Goal: Transaction & Acquisition: Book appointment/travel/reservation

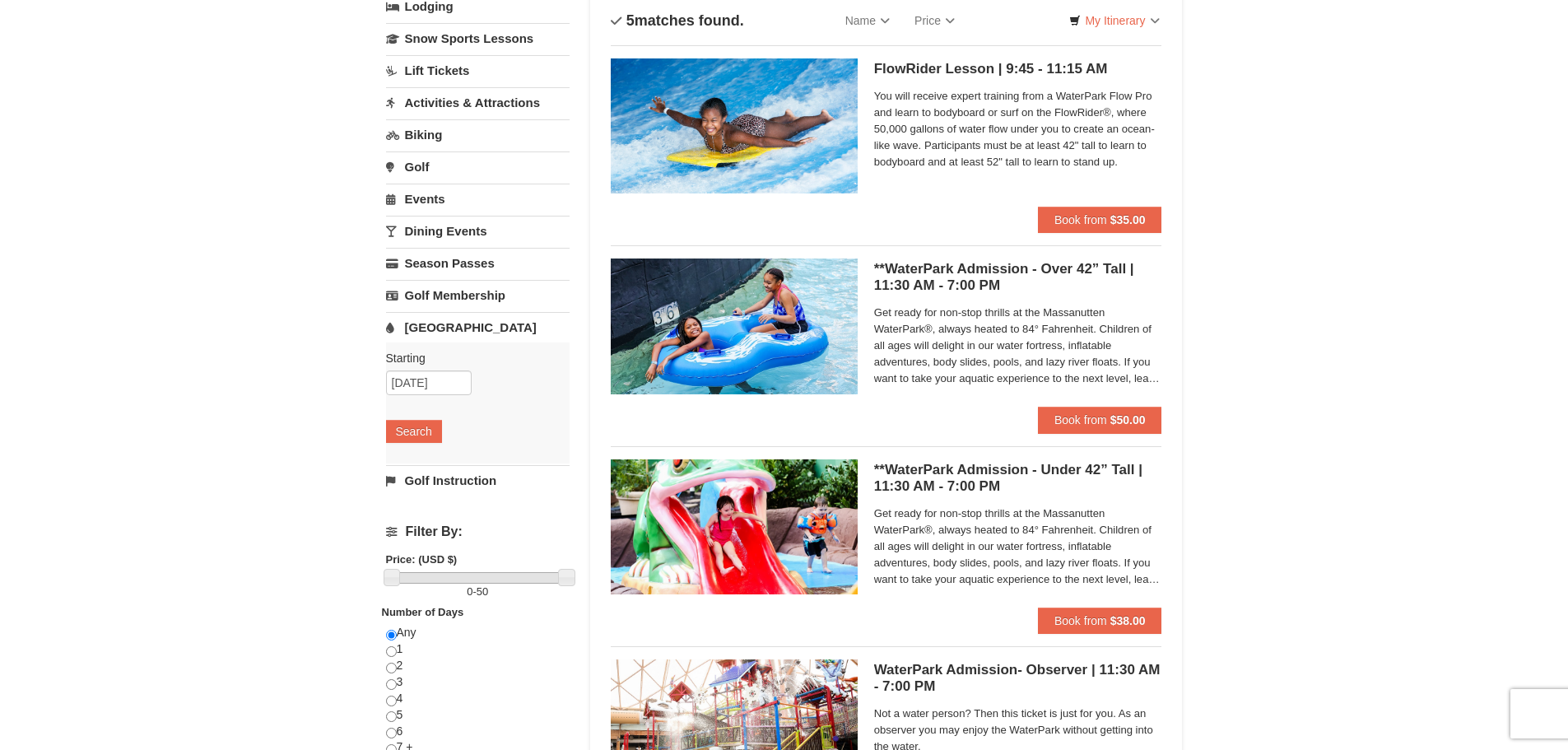
scroll to position [83, 0]
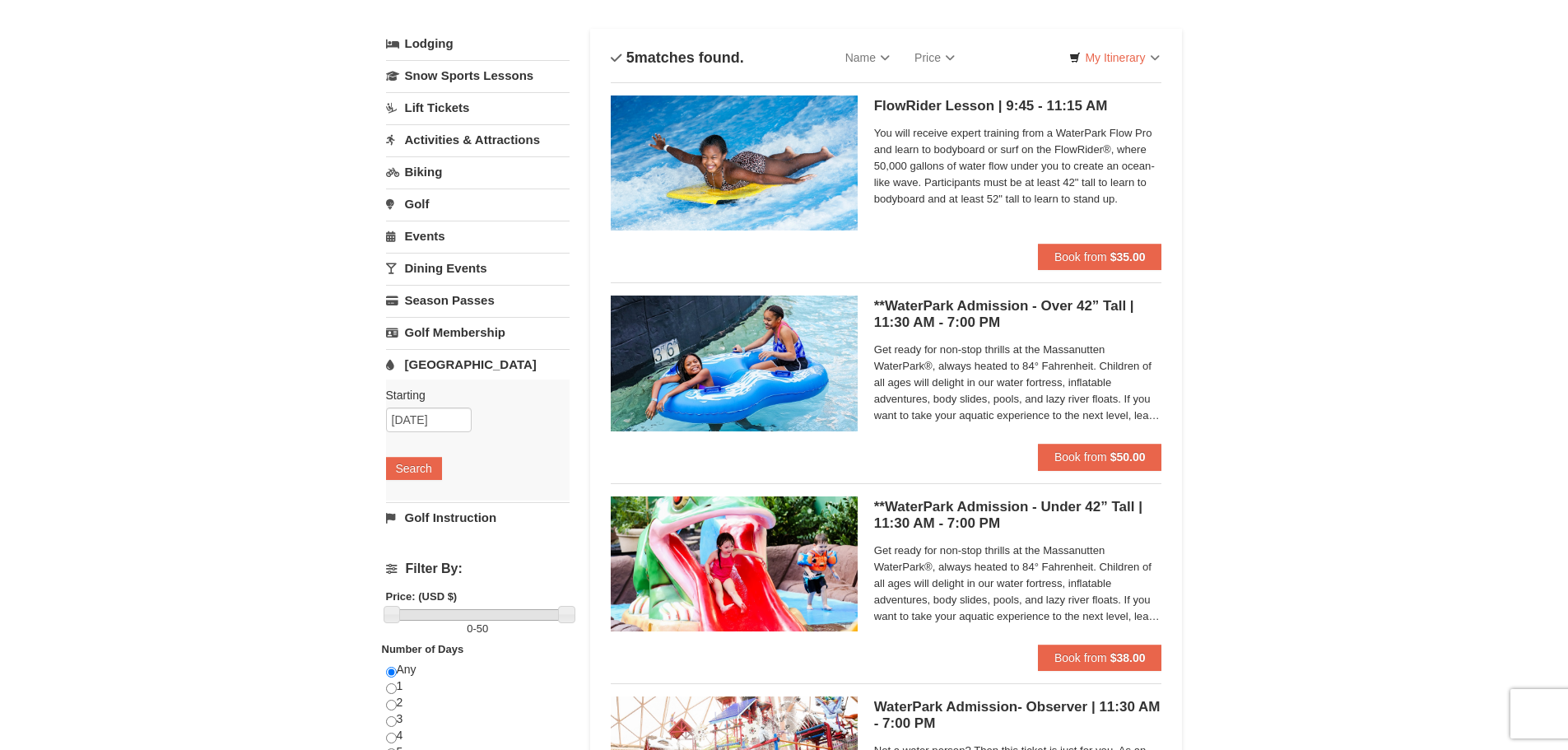
click at [887, 359] on span "Get ready for non-stop thrills at the Massanutten WaterPark®, always heated to …" at bounding box center [1017, 382] width 288 height 83
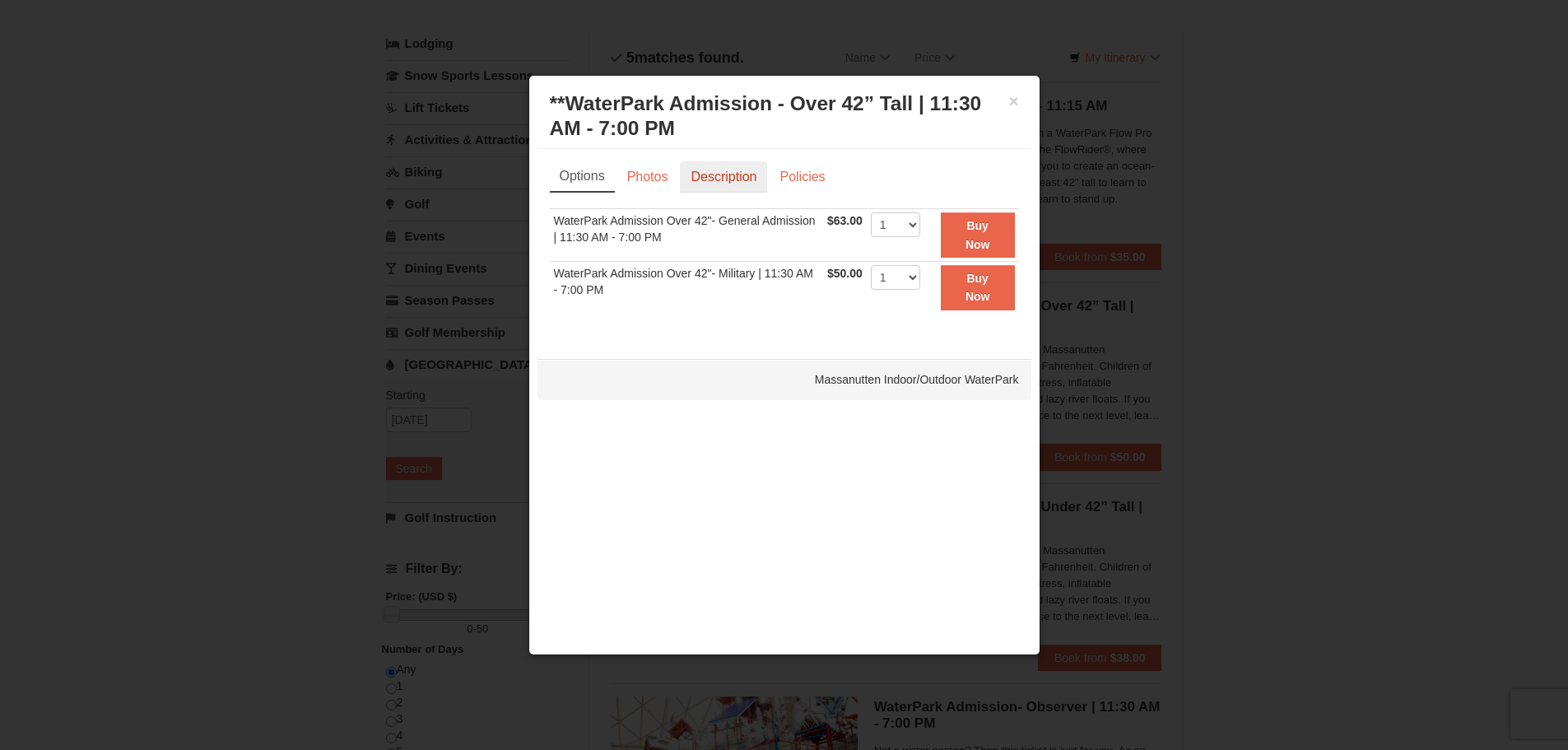
click at [758, 179] on link "Description" at bounding box center [723, 177] width 87 height 32
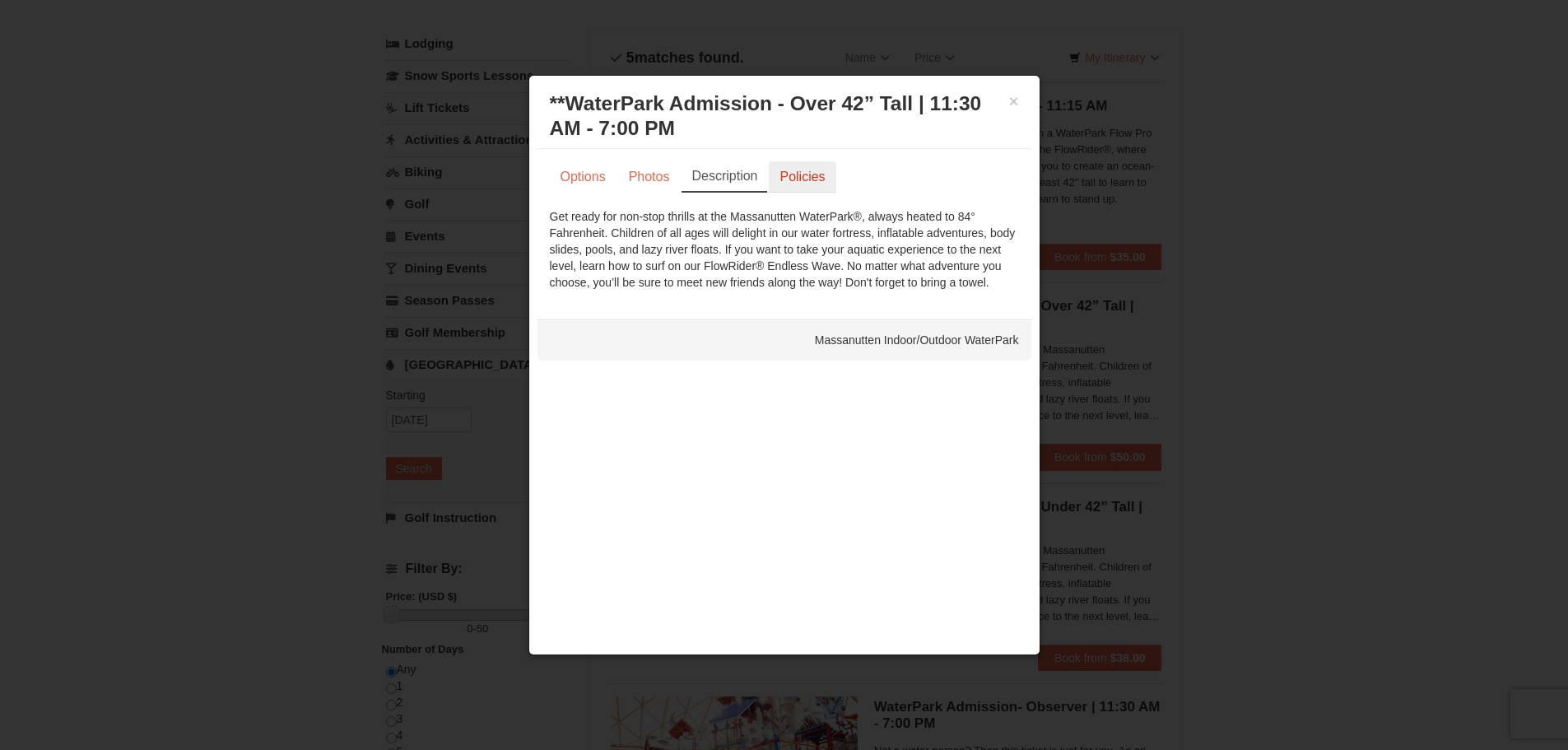
click at [789, 166] on link "Policies" at bounding box center [802, 177] width 67 height 32
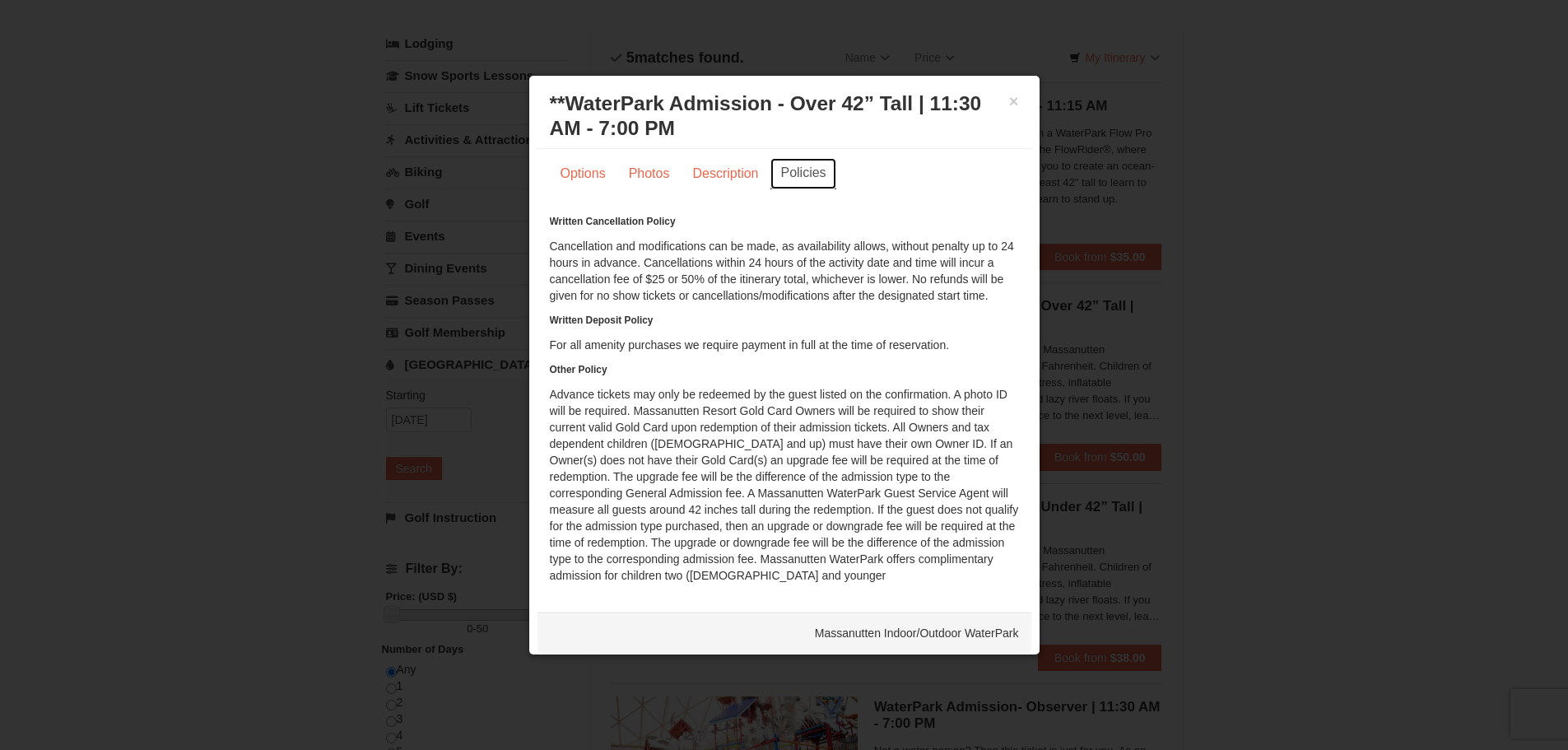
scroll to position [0, 0]
click at [707, 188] on link "Description" at bounding box center [725, 177] width 87 height 32
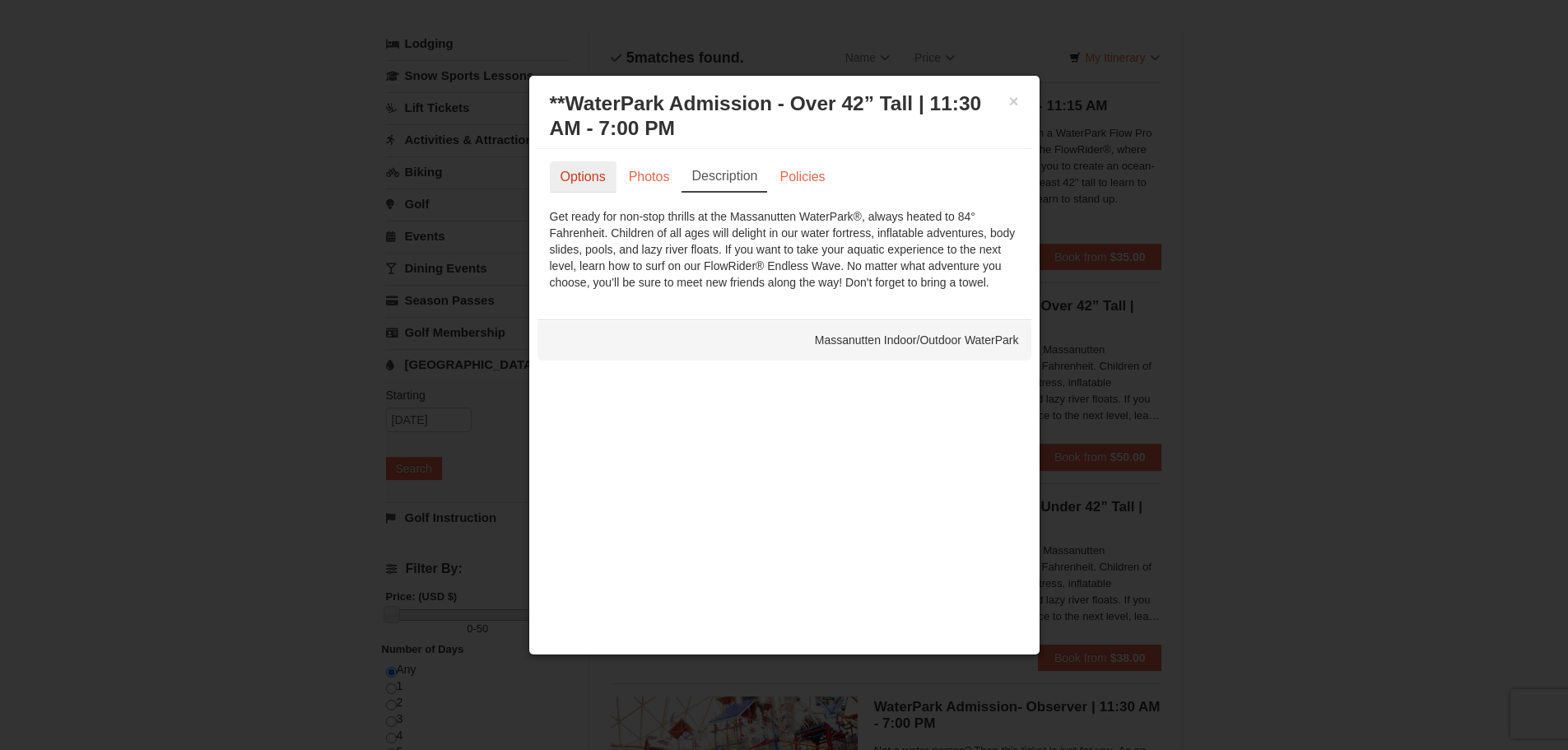
click at [615, 182] on link "Options" at bounding box center [583, 177] width 67 height 32
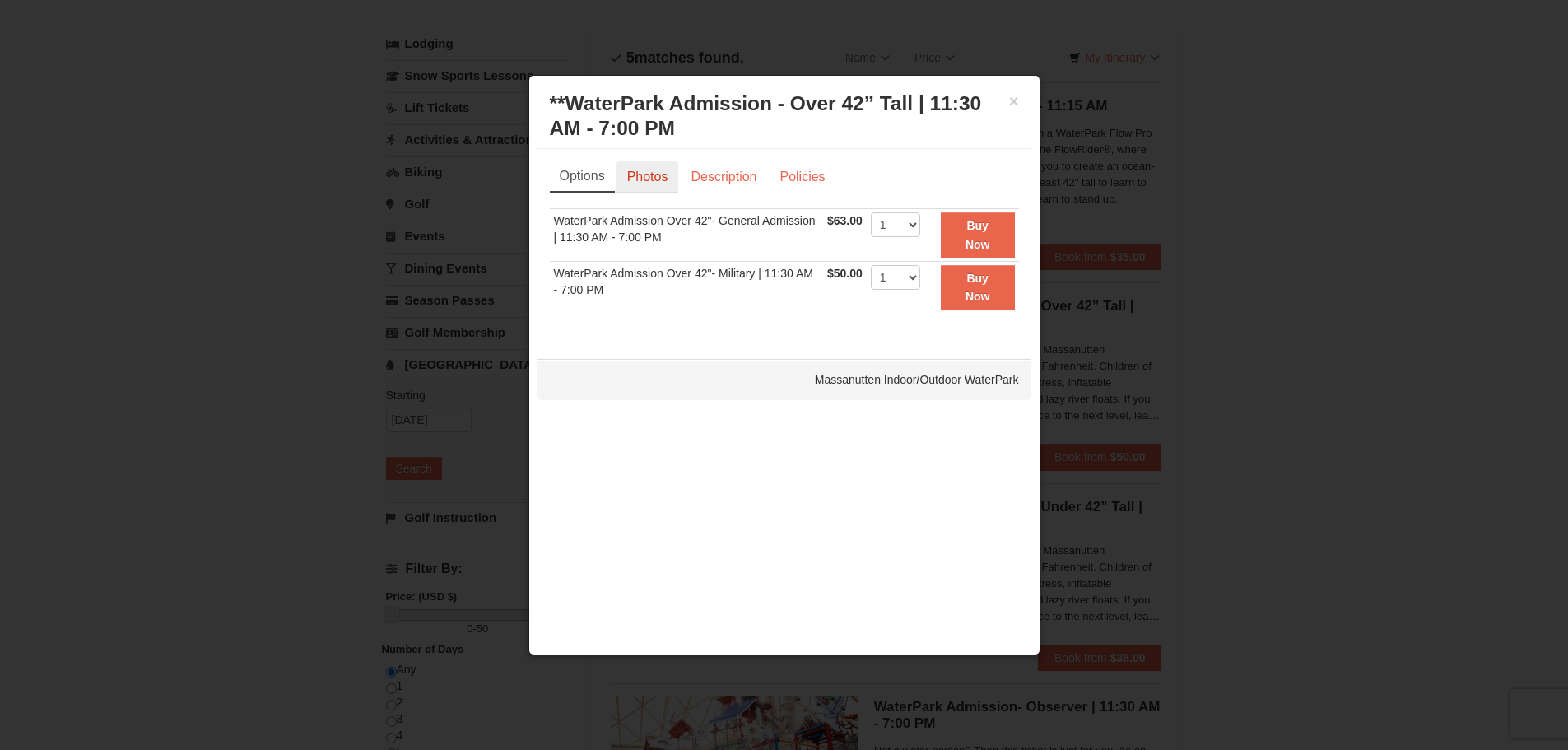
click at [653, 176] on link "Photos" at bounding box center [647, 177] width 62 height 32
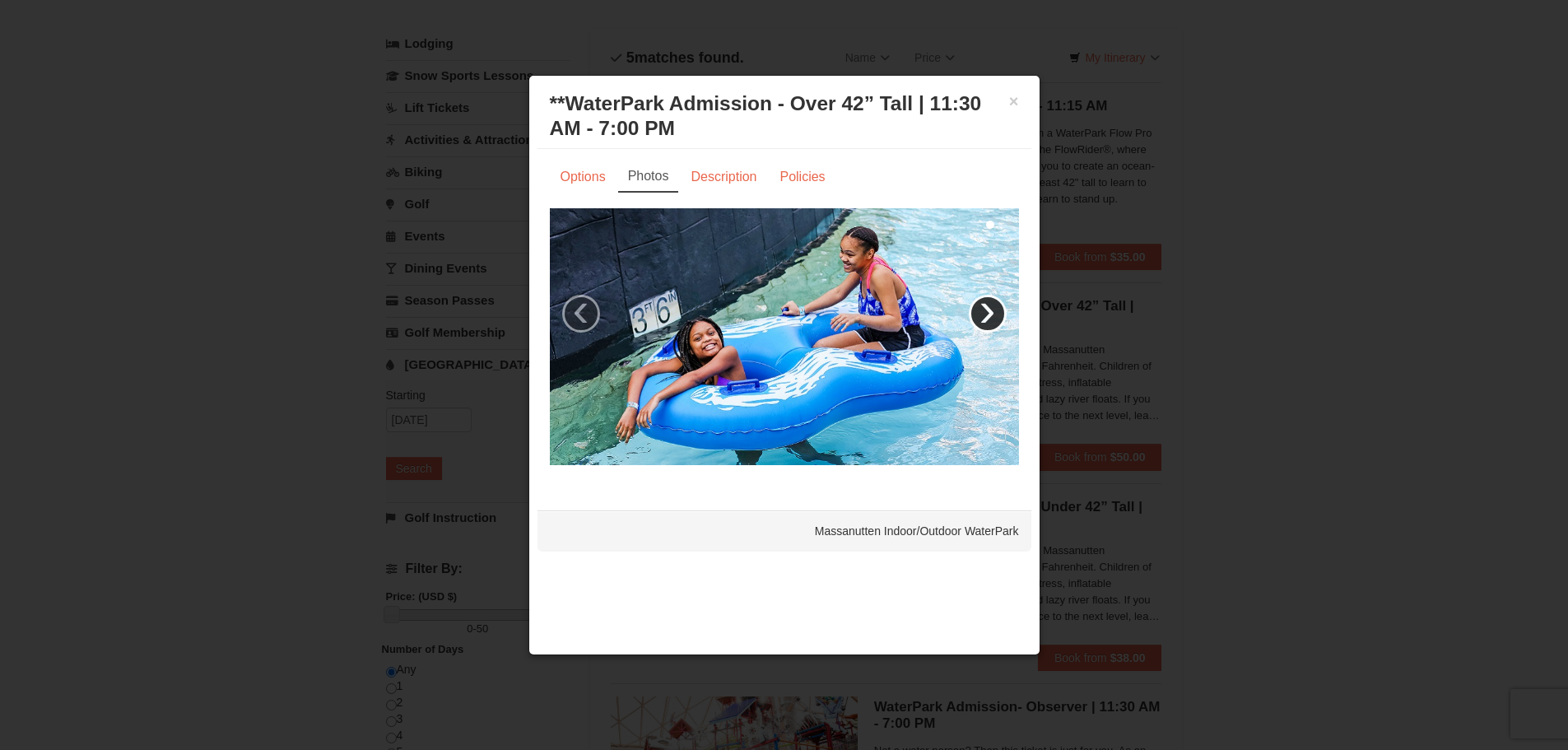
click at [985, 313] on link "›" at bounding box center [987, 313] width 38 height 38
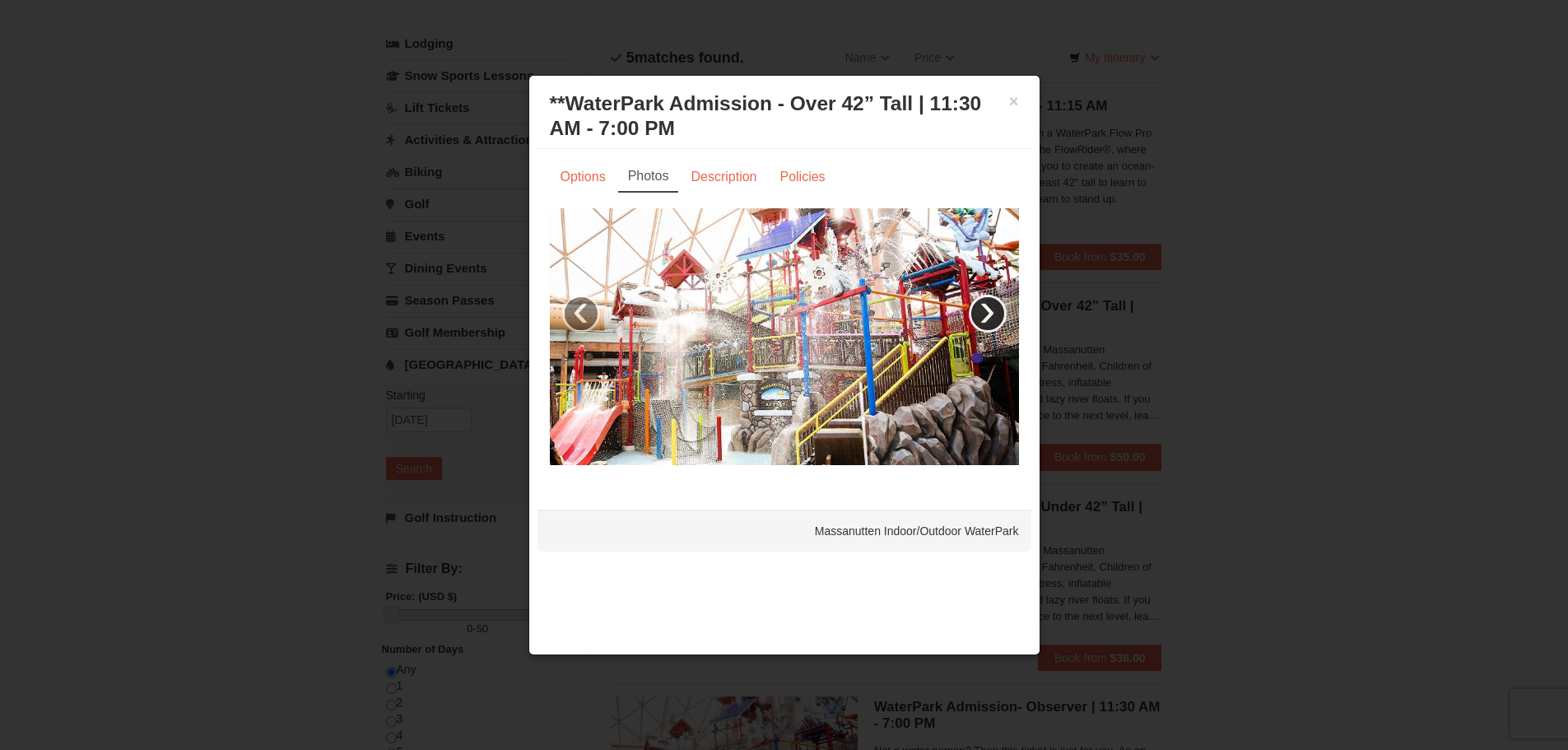
click at [985, 313] on link "›" at bounding box center [987, 313] width 38 height 38
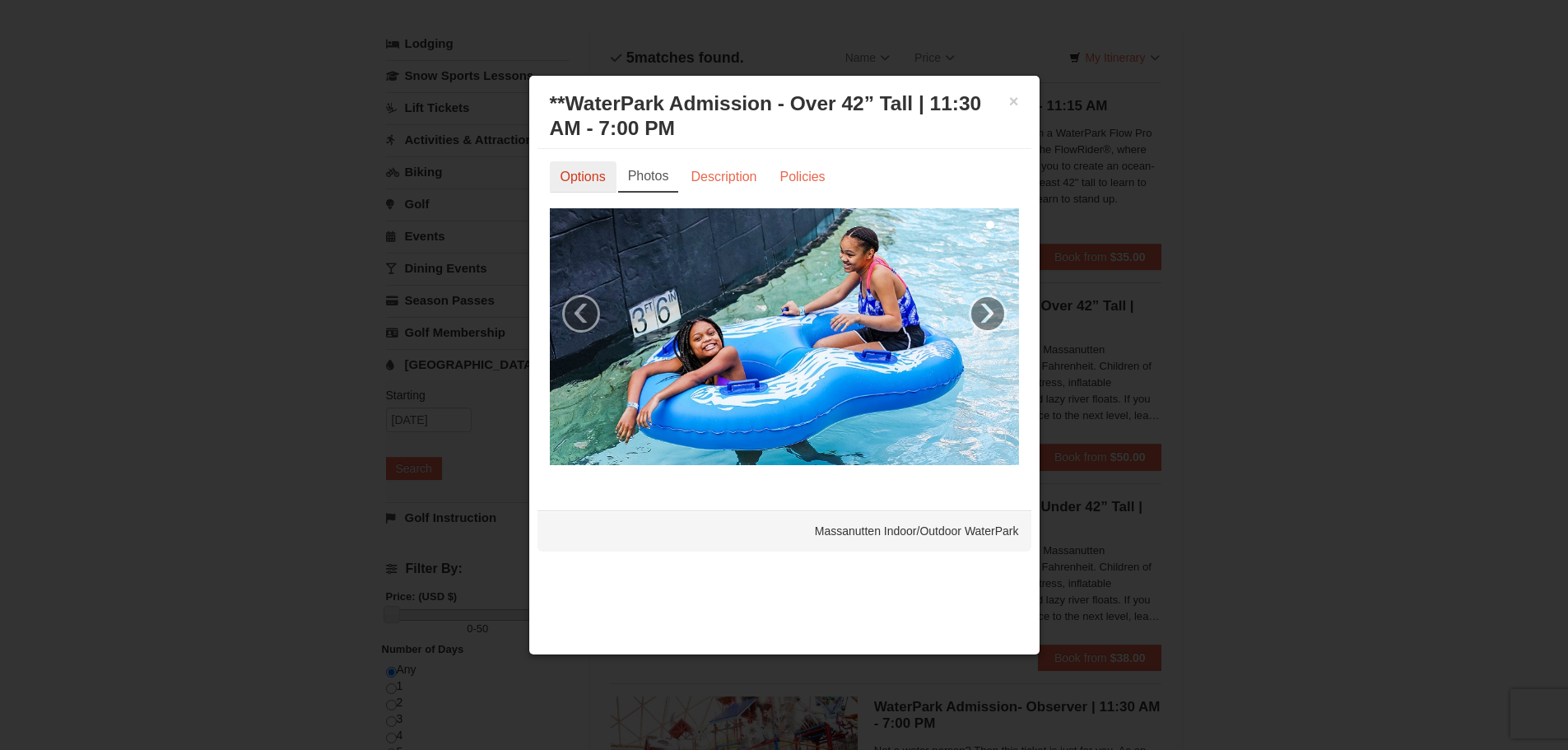
click at [602, 183] on link "Options" at bounding box center [583, 177] width 67 height 32
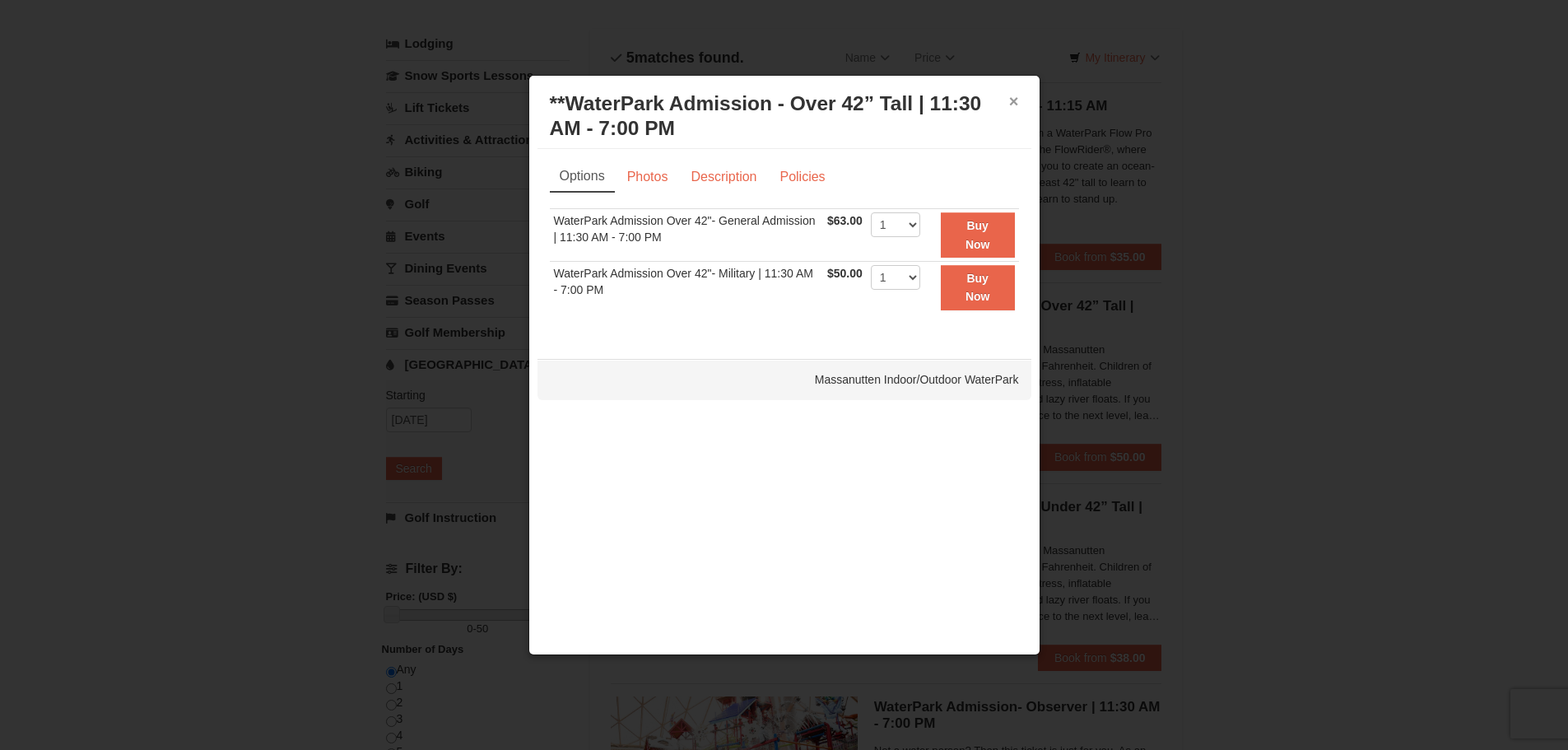
click at [1013, 100] on button "×" at bounding box center [1014, 101] width 10 height 17
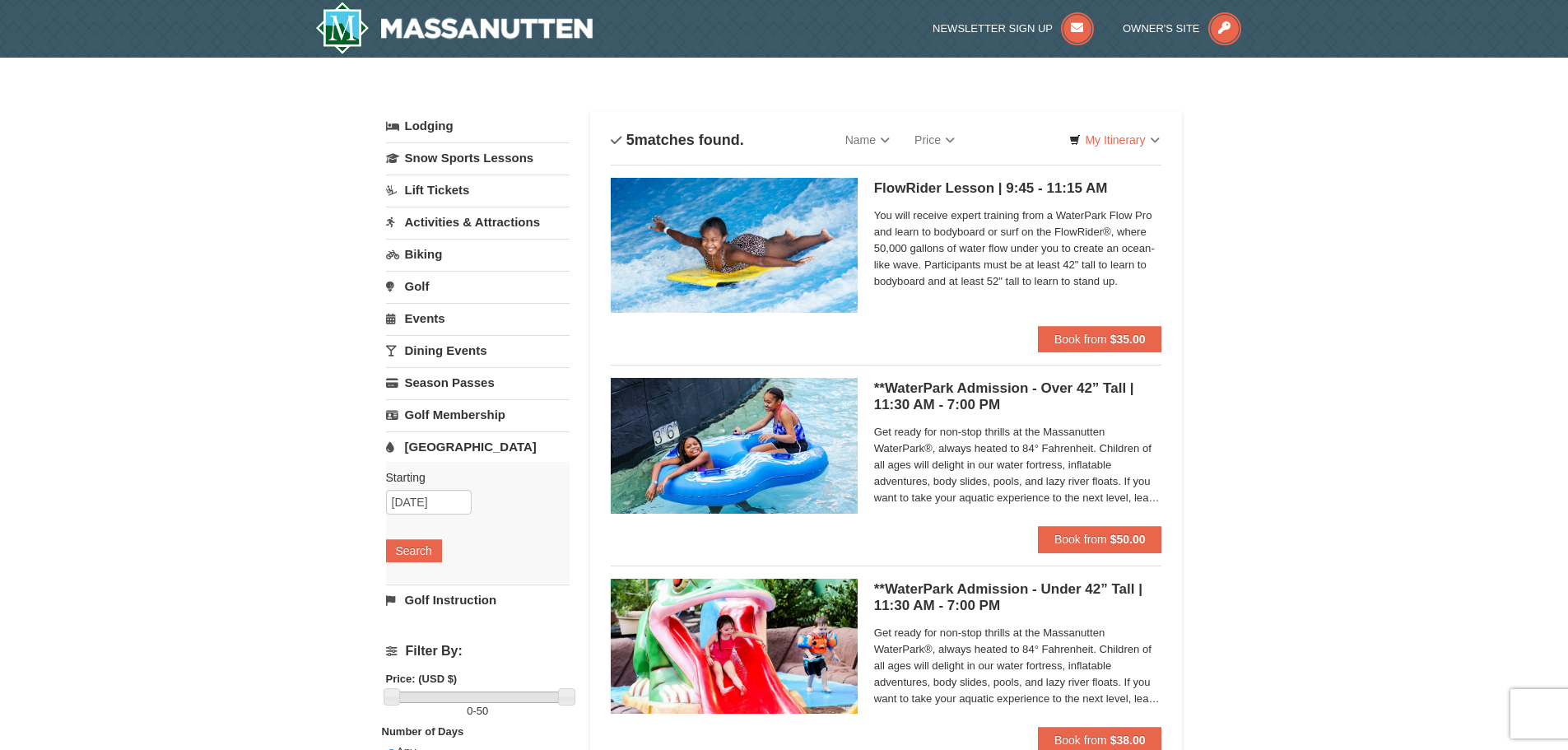
click at [445, 219] on link "Activities & Attractions" at bounding box center [478, 222] width 184 height 31
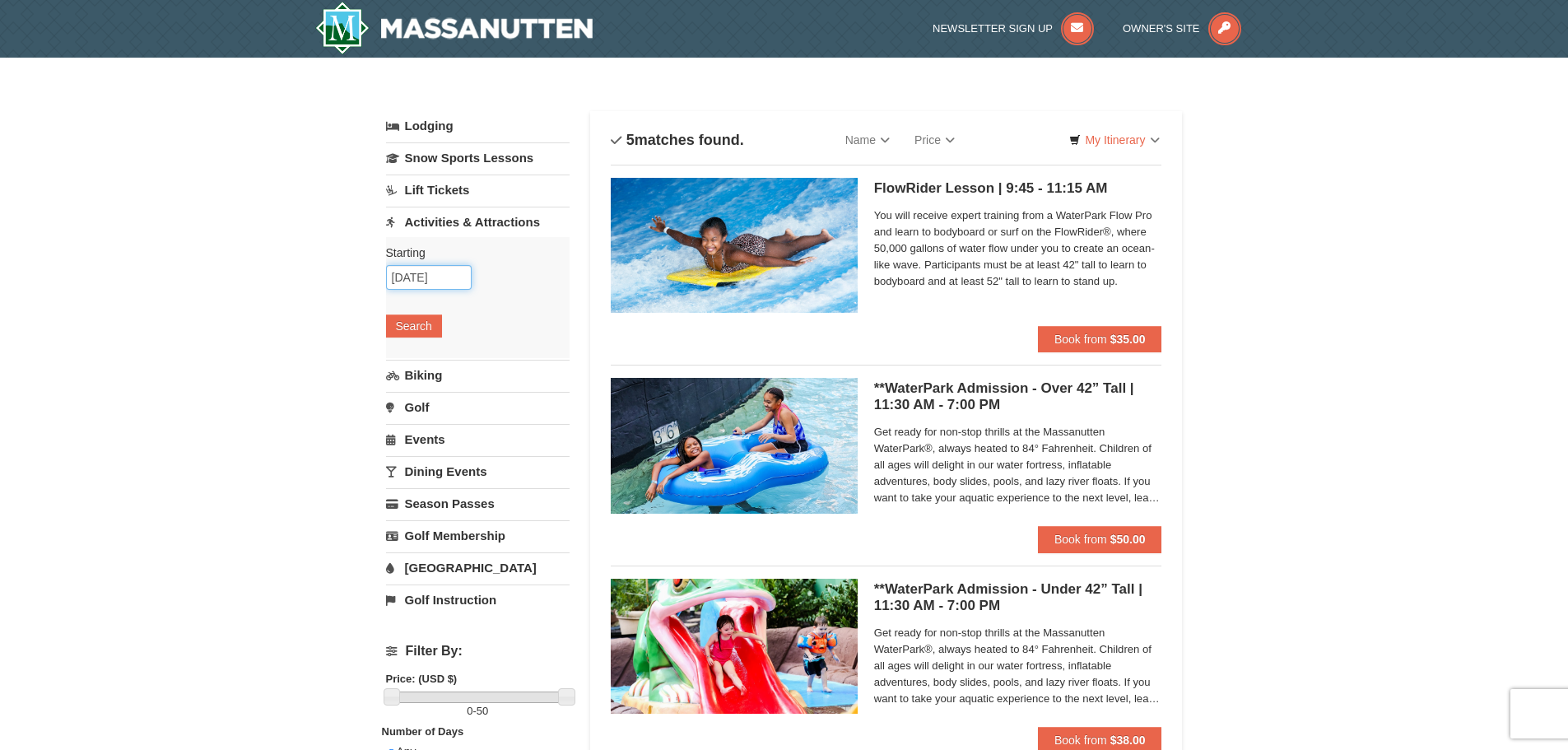
click at [449, 285] on input "10/18/2025" at bounding box center [429, 277] width 85 height 25
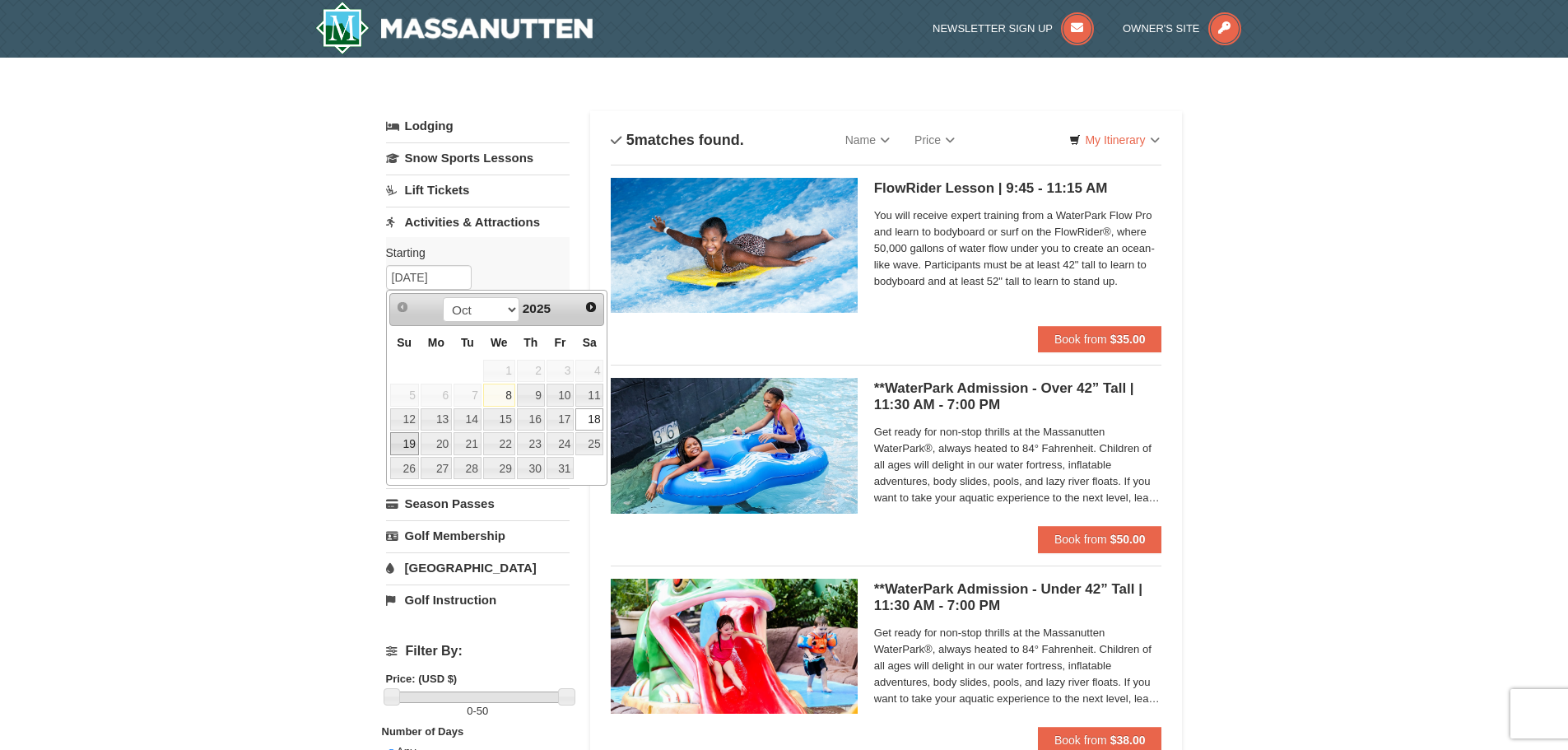
click at [402, 447] on link "19" at bounding box center [404, 443] width 29 height 23
type input "[DATE]"
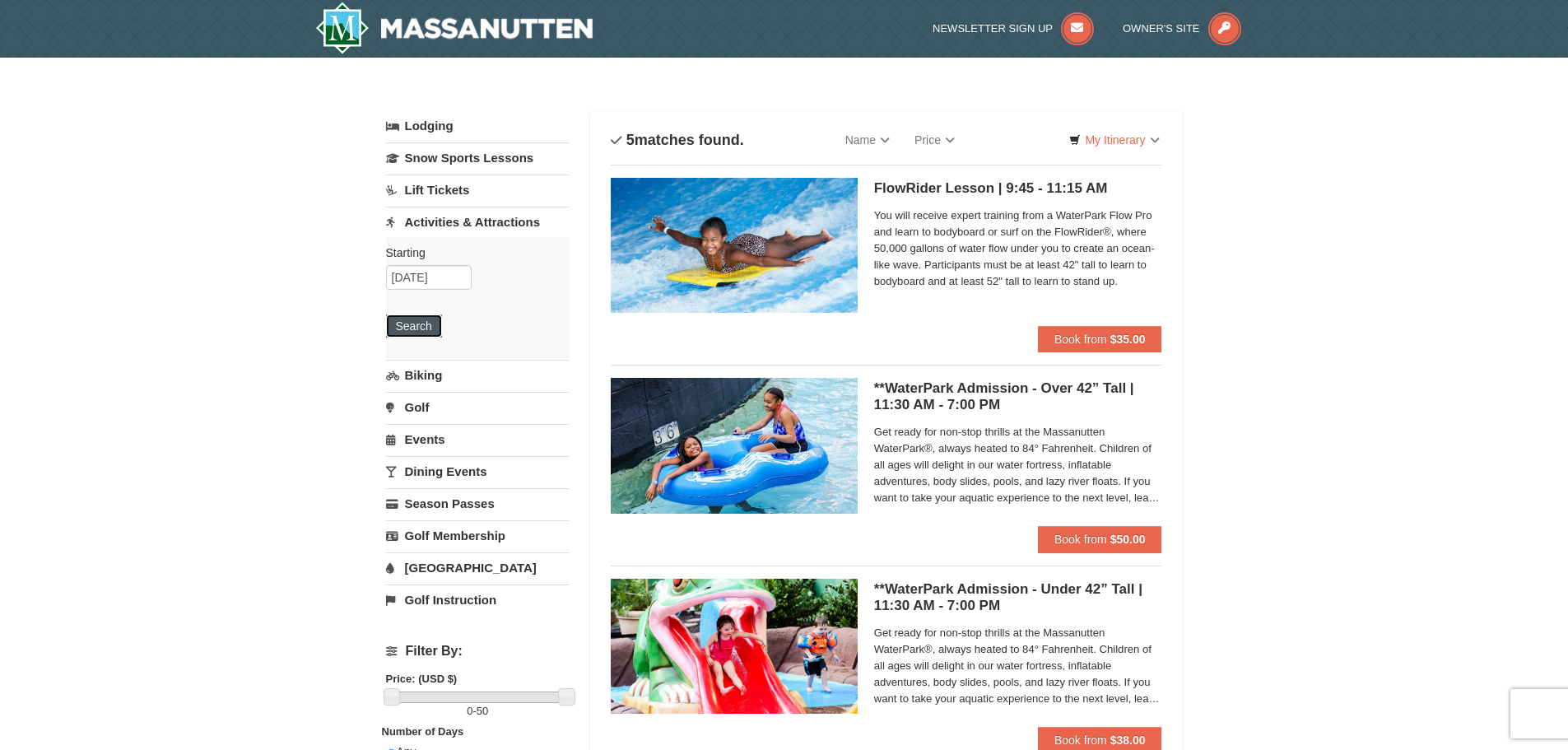
click at [420, 330] on button "Search" at bounding box center [414, 326] width 56 height 23
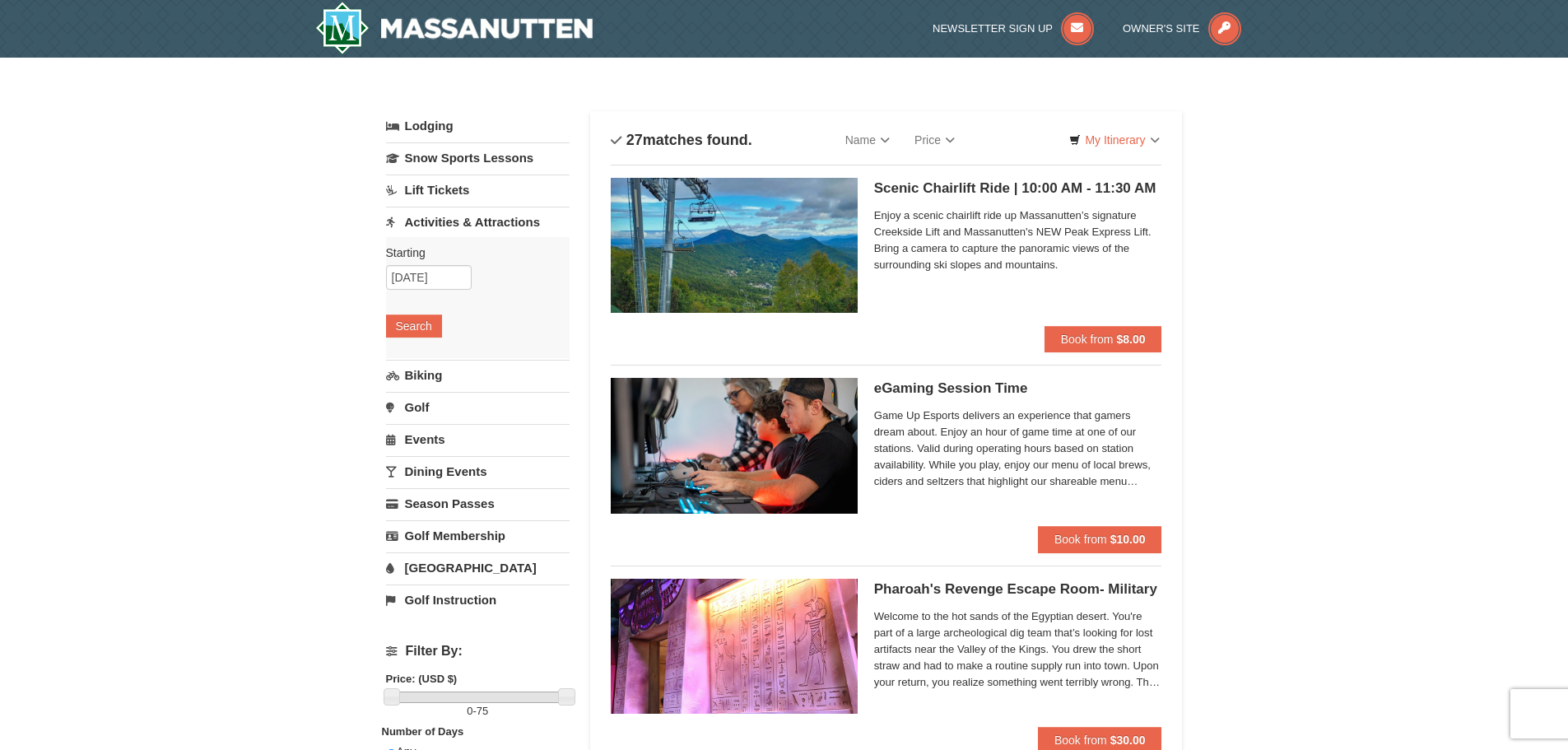
click at [439, 188] on link "Lift Tickets" at bounding box center [478, 189] width 184 height 31
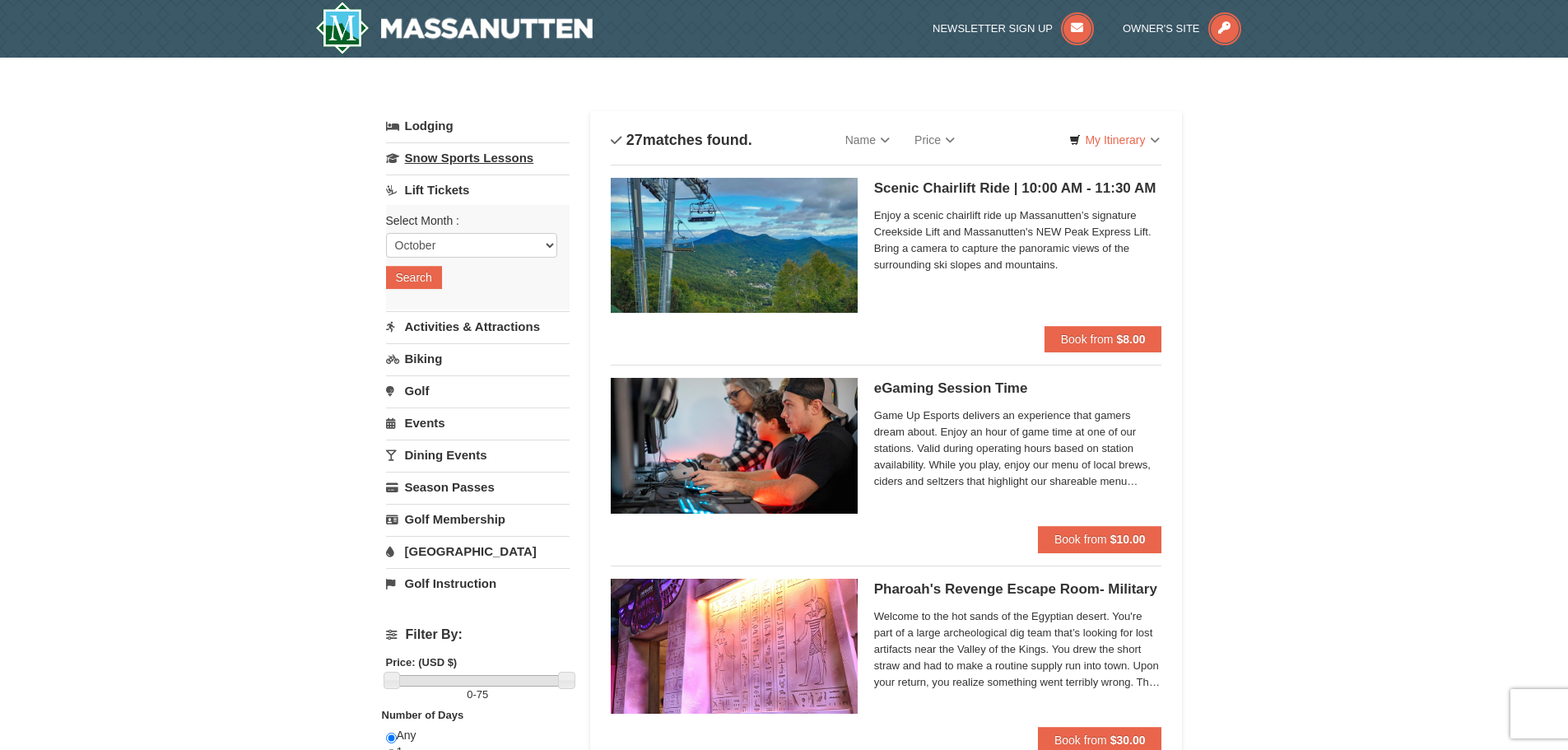
click at [453, 160] on link "Snow Sports Lessons" at bounding box center [478, 157] width 184 height 31
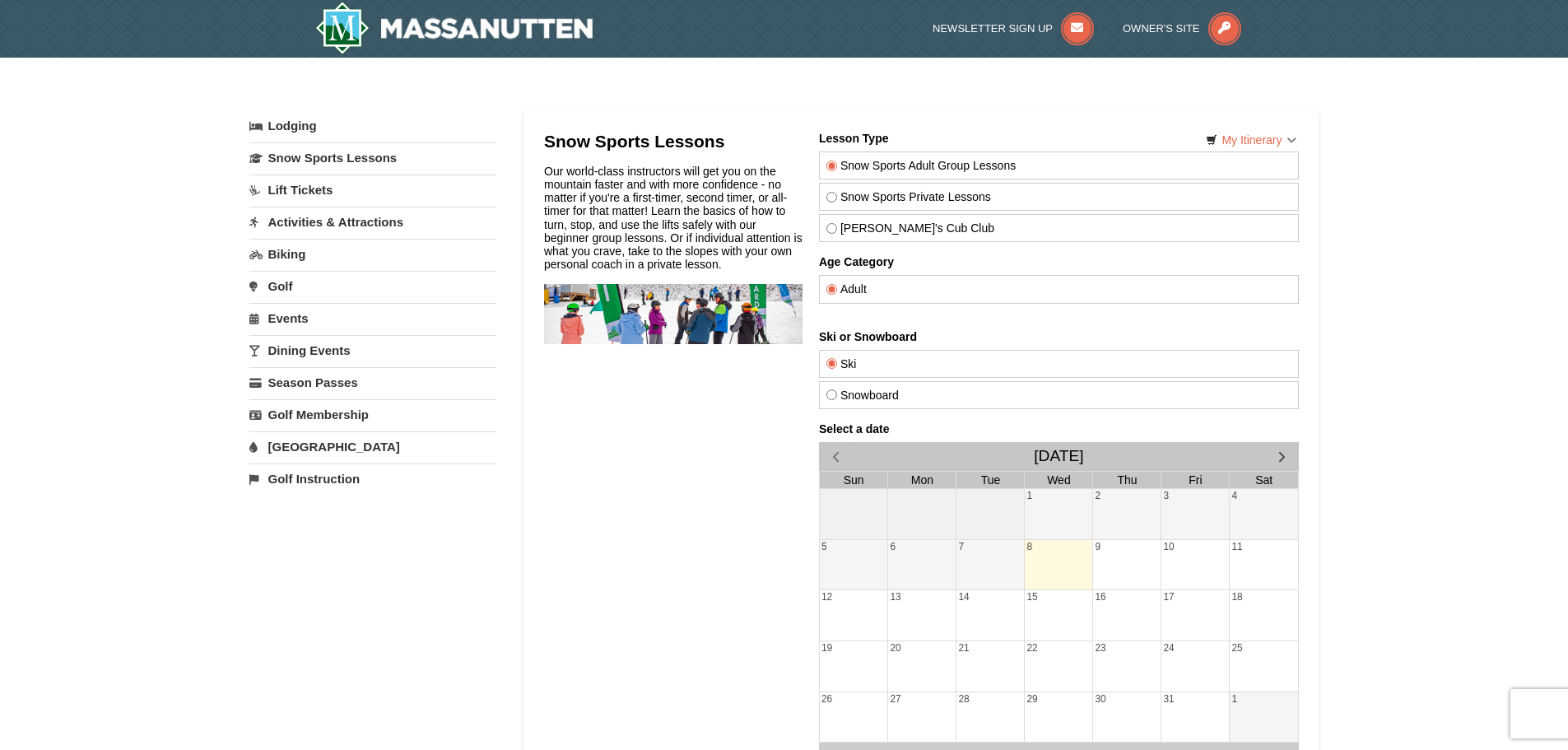
click at [325, 192] on link "Lift Tickets" at bounding box center [373, 189] width 247 height 31
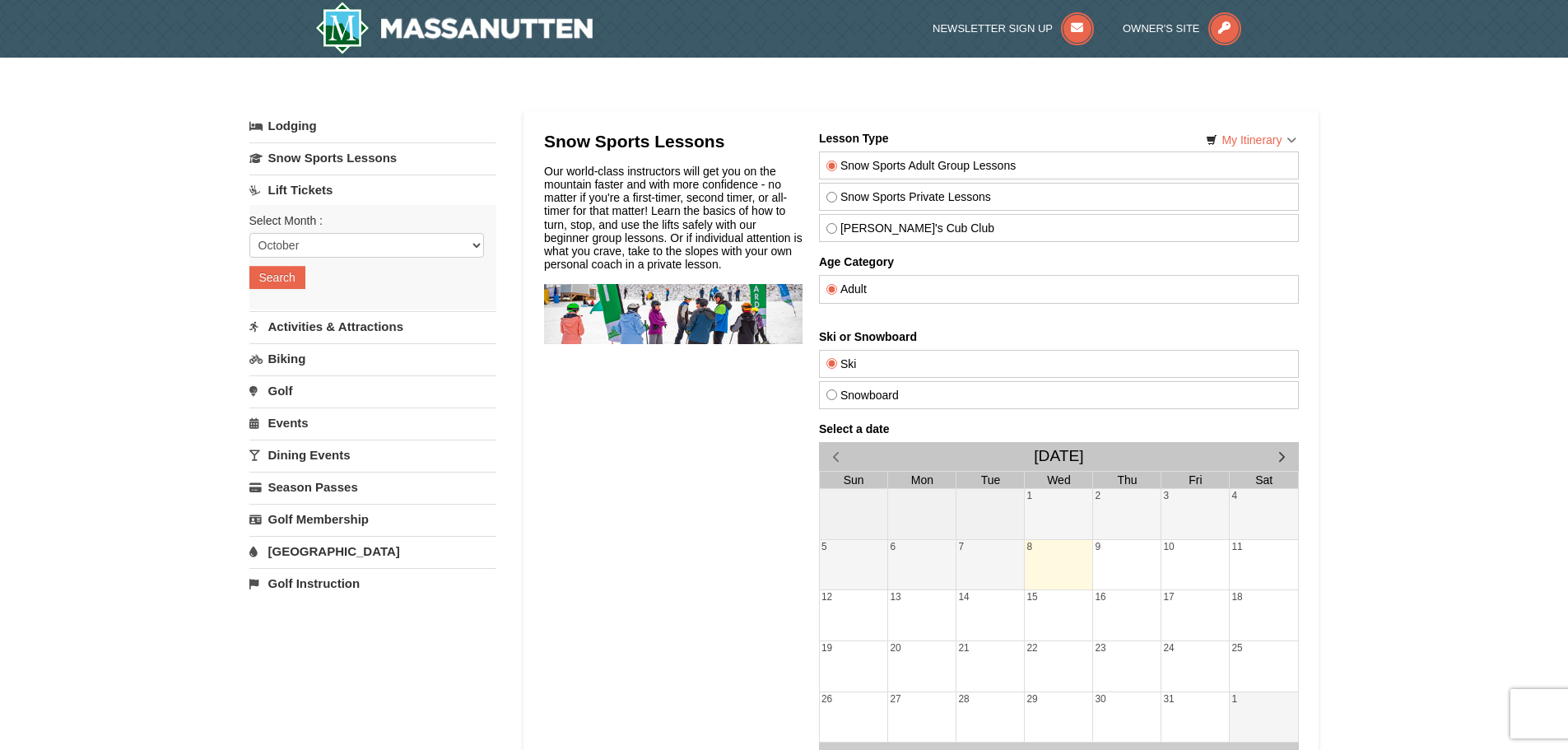
click at [275, 295] on div "Select Month : Please format dates MM/DD/YYYY October November December January…" at bounding box center [373, 257] width 247 height 105
click at [278, 281] on button "Search" at bounding box center [278, 277] width 56 height 23
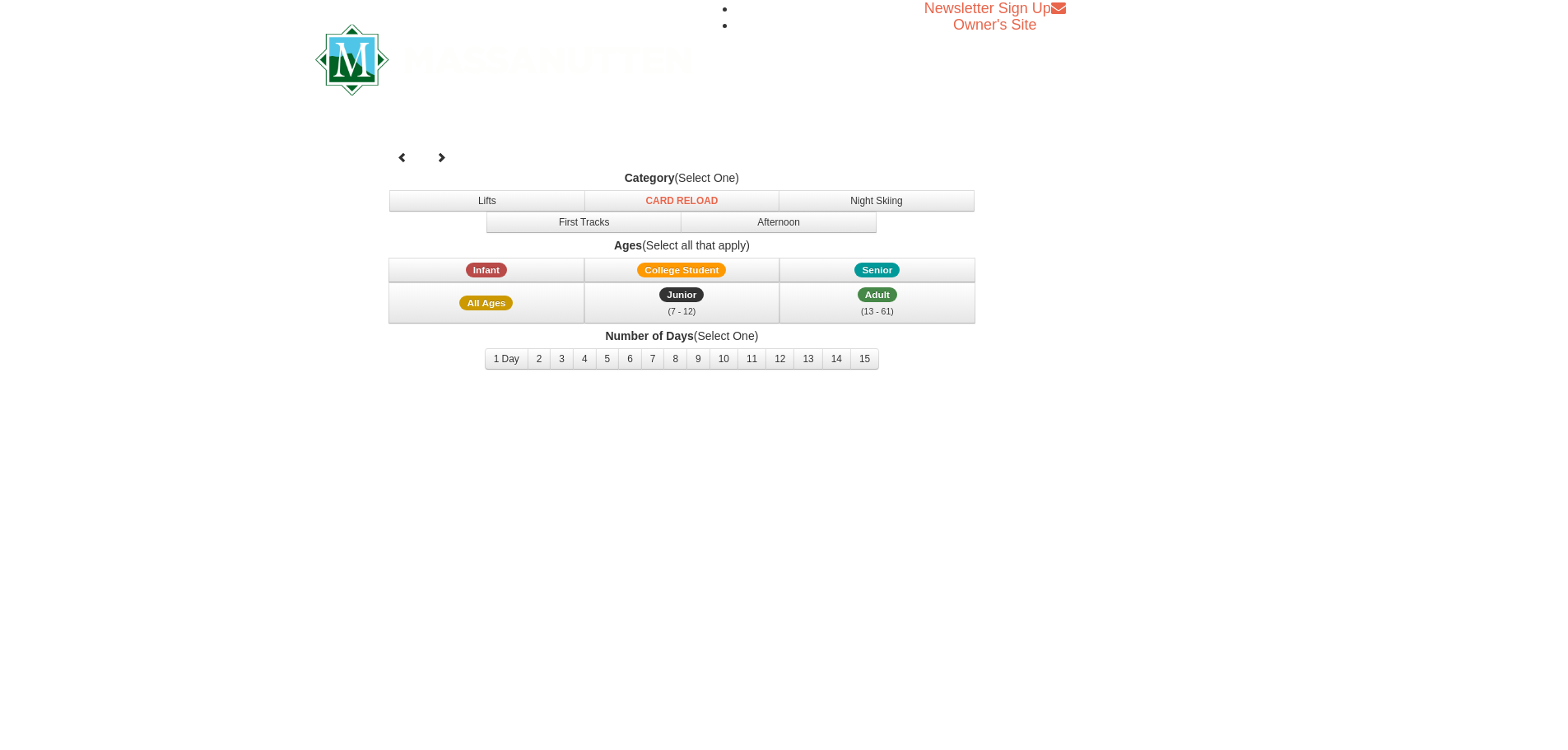
select select "10"
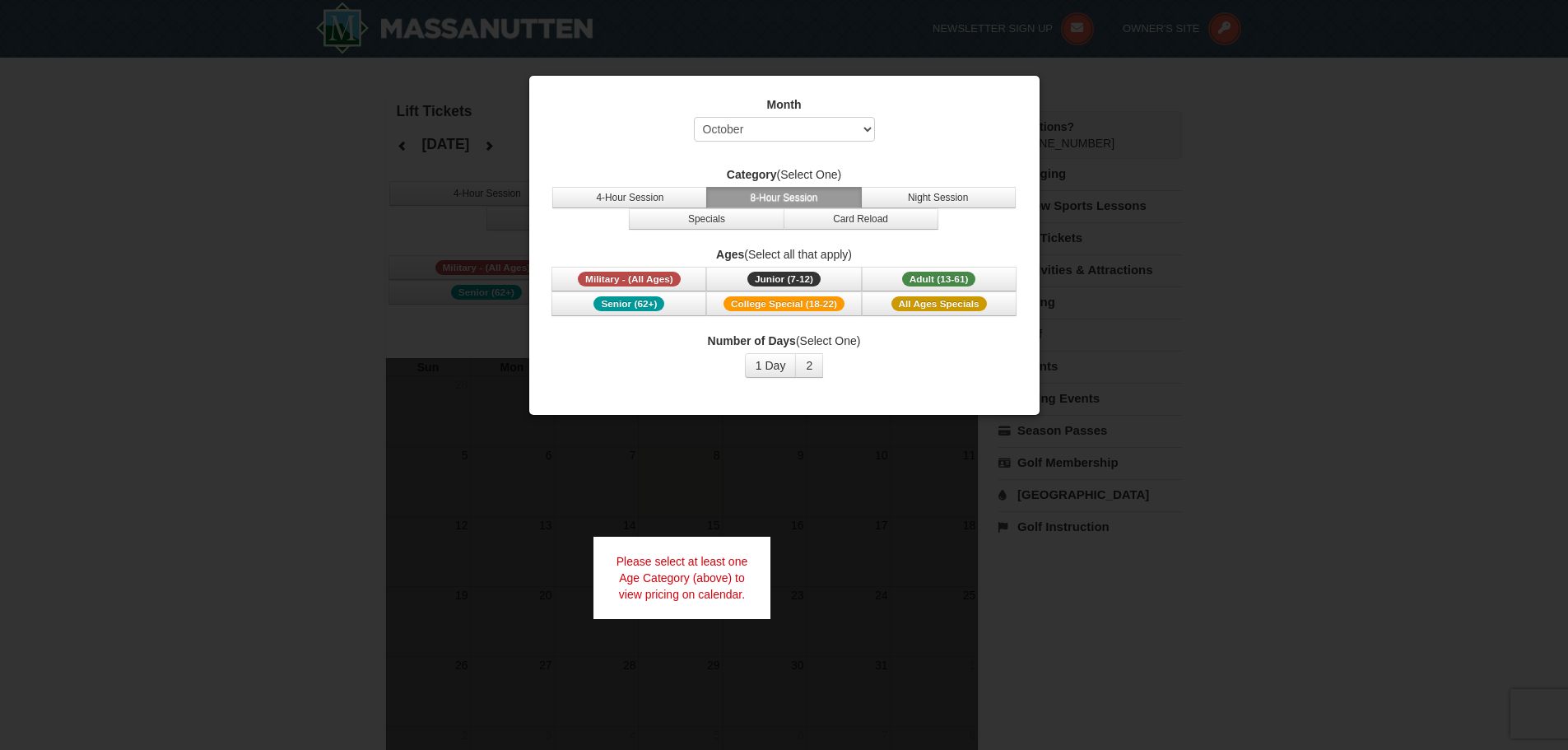
click at [1119, 143] on div at bounding box center [784, 375] width 1568 height 750
click at [280, 193] on div at bounding box center [784, 375] width 1568 height 750
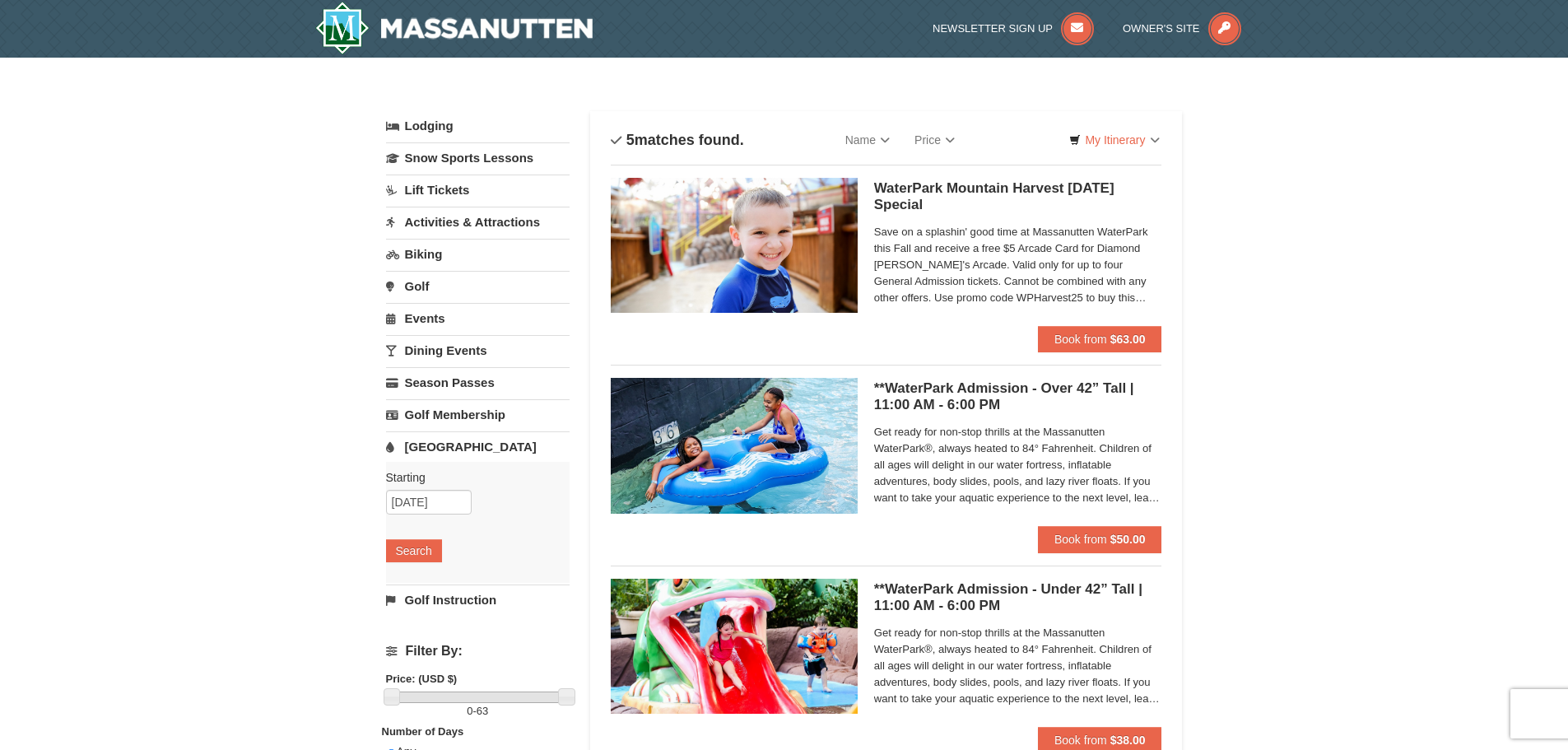
click at [466, 345] on link "Dining Events" at bounding box center [478, 350] width 184 height 31
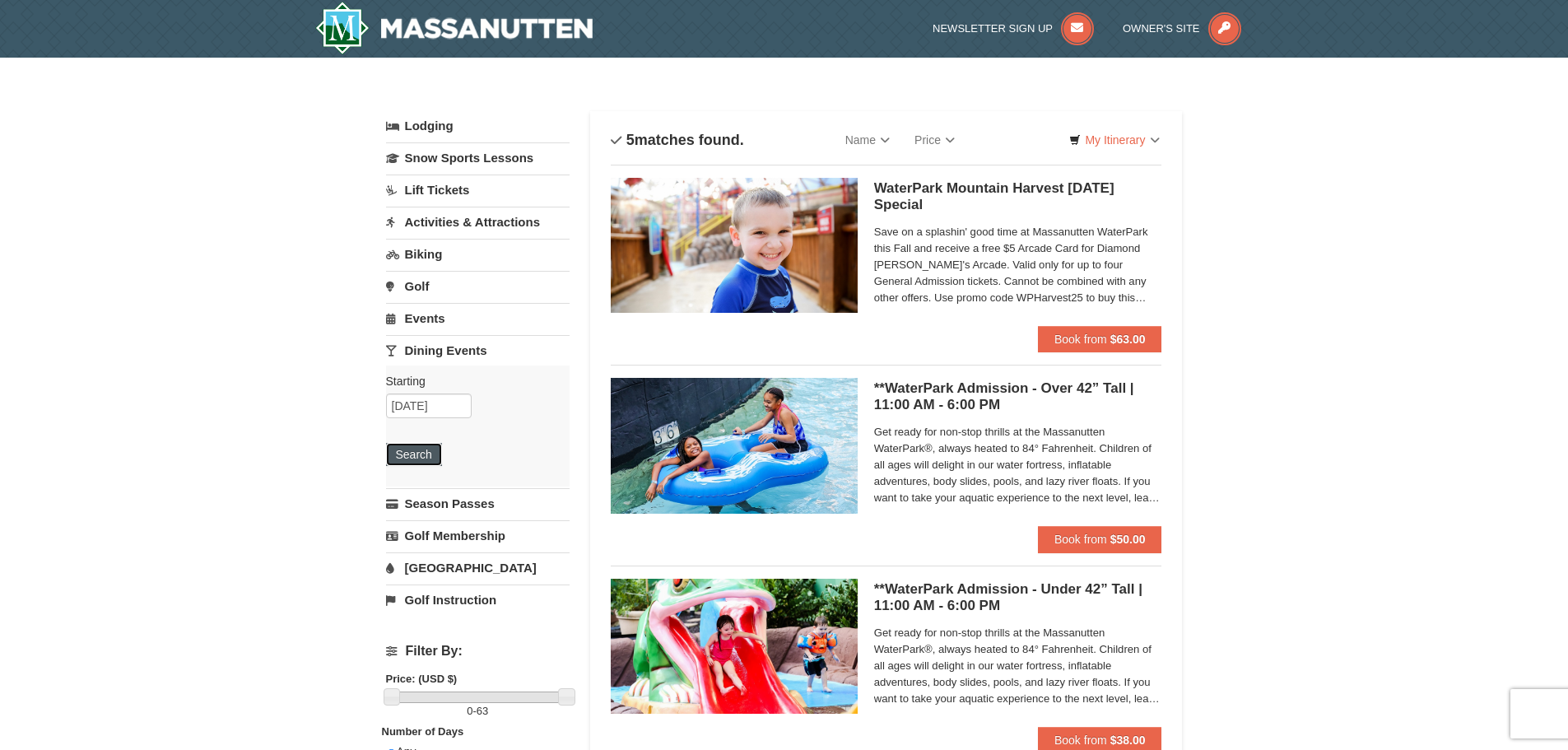
click at [402, 447] on button "Search" at bounding box center [414, 454] width 56 height 23
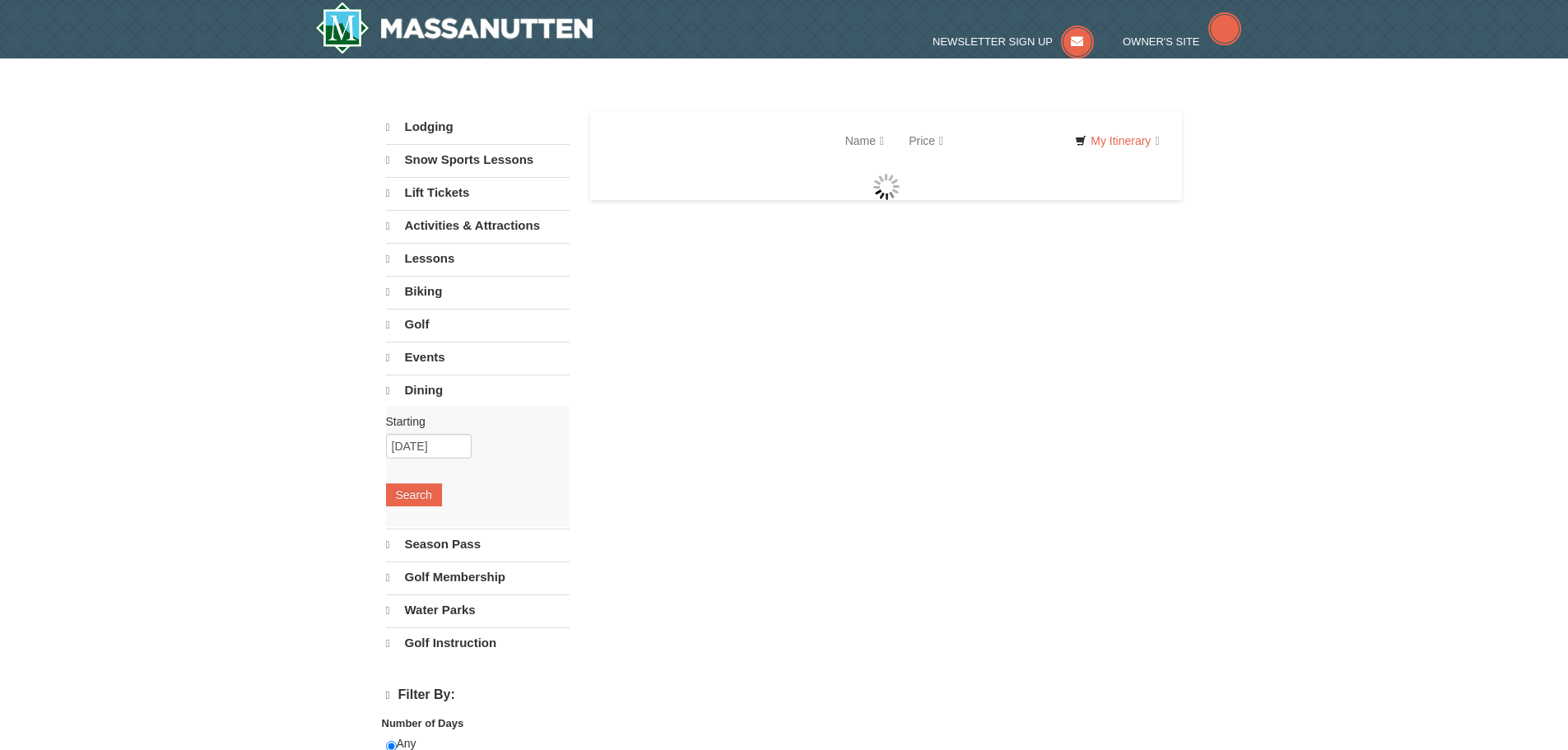
select select "10"
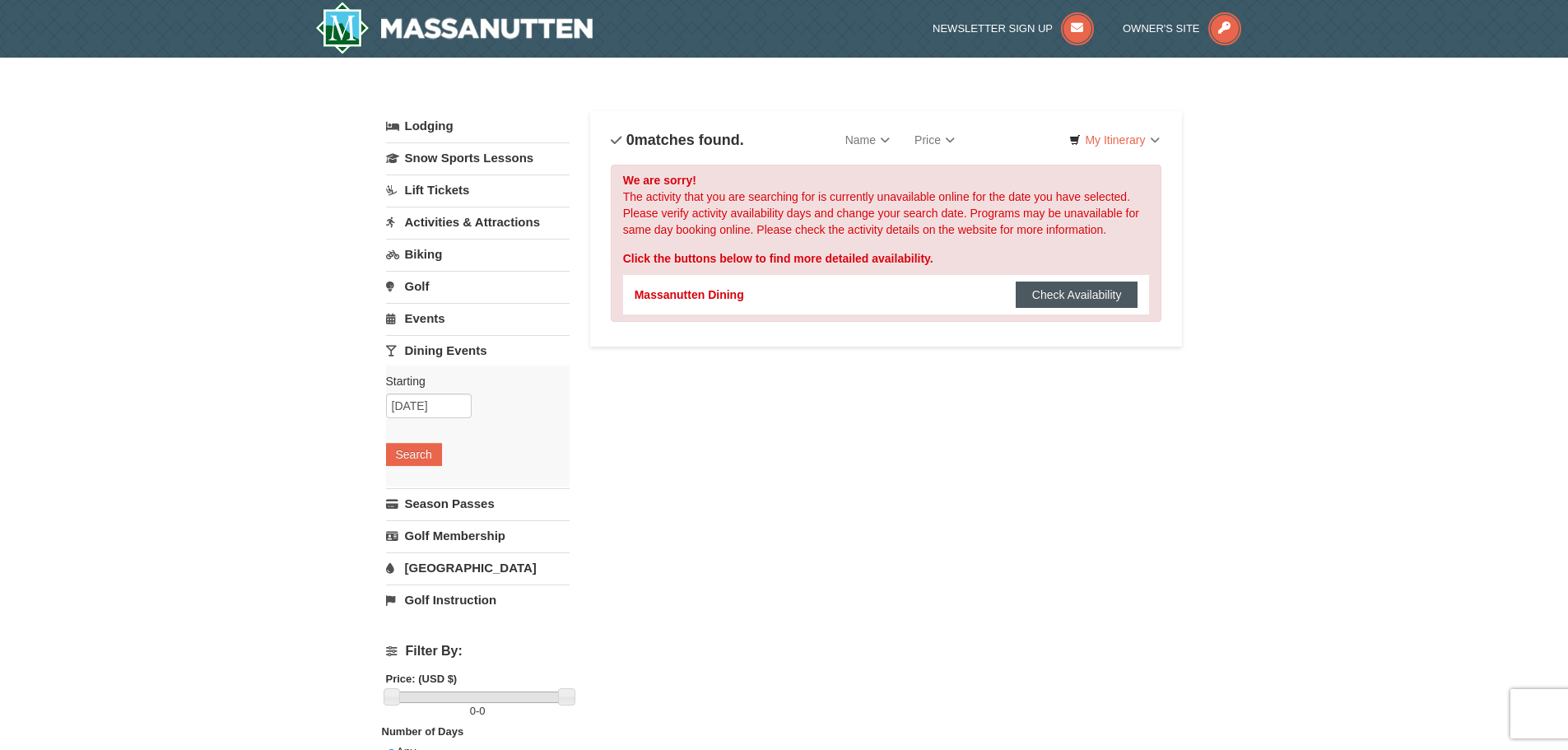
click at [1060, 293] on button "Check Availability" at bounding box center [1077, 294] width 123 height 26
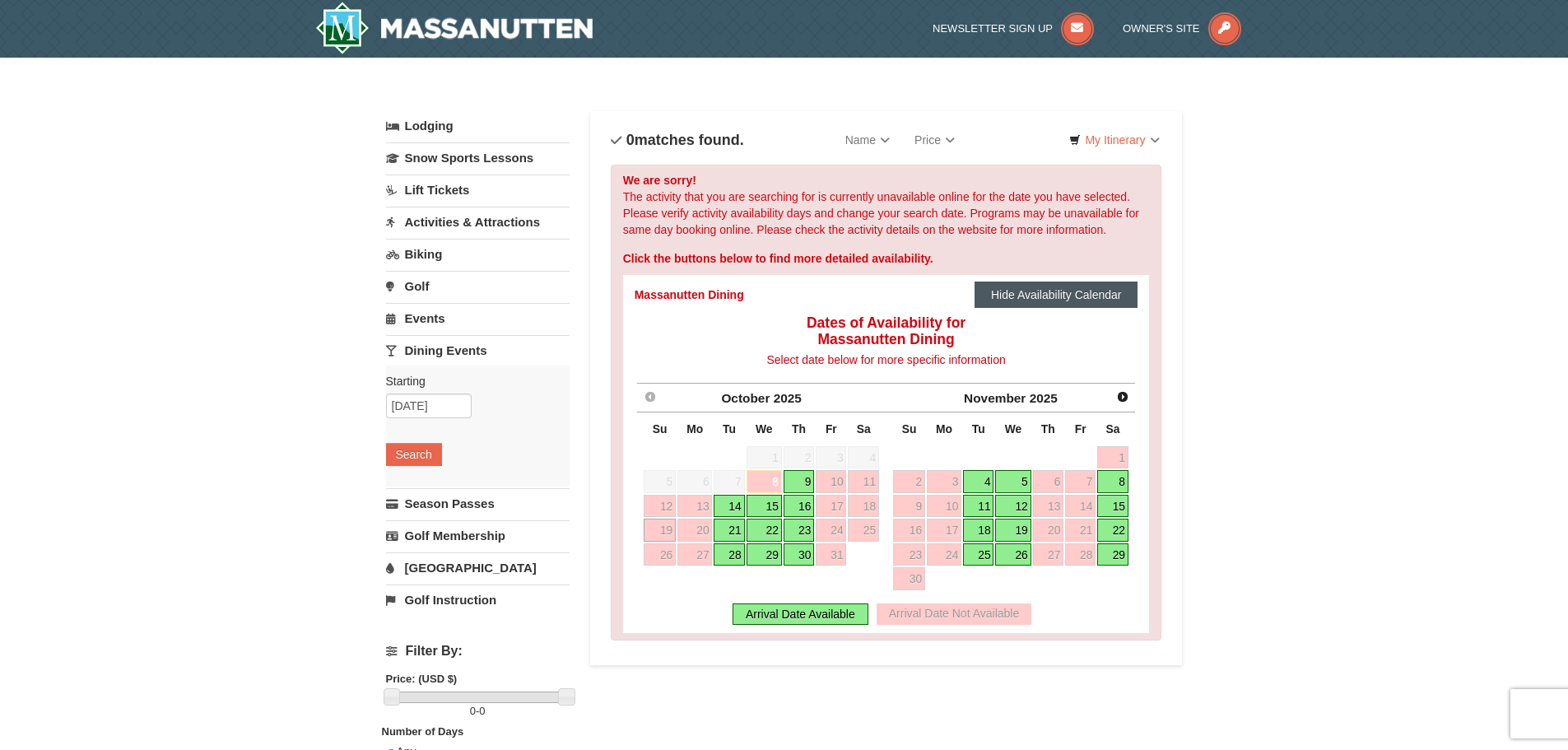
click at [1054, 296] on button "Hide Availability Calendar" at bounding box center [1056, 294] width 163 height 26
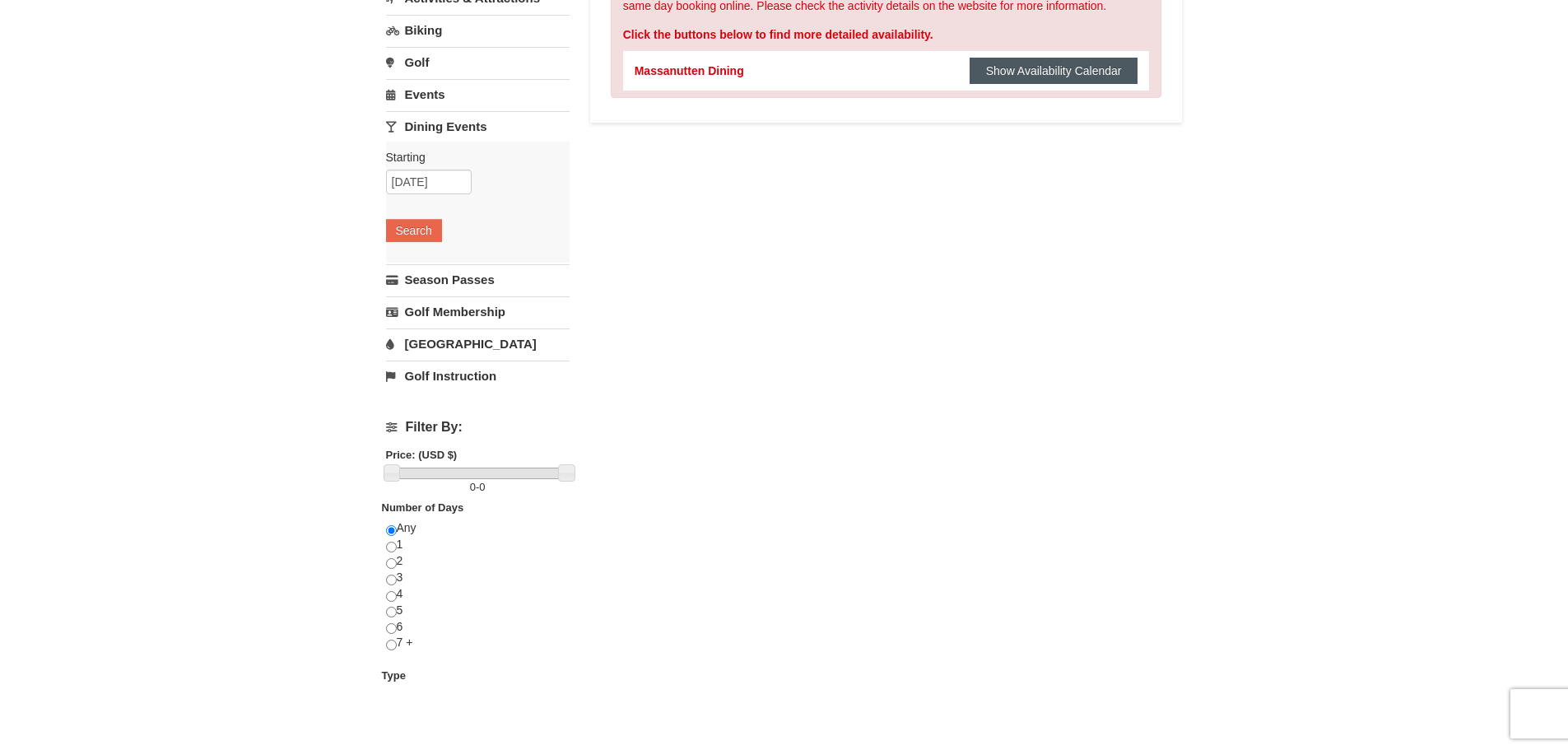
scroll to position [247, 0]
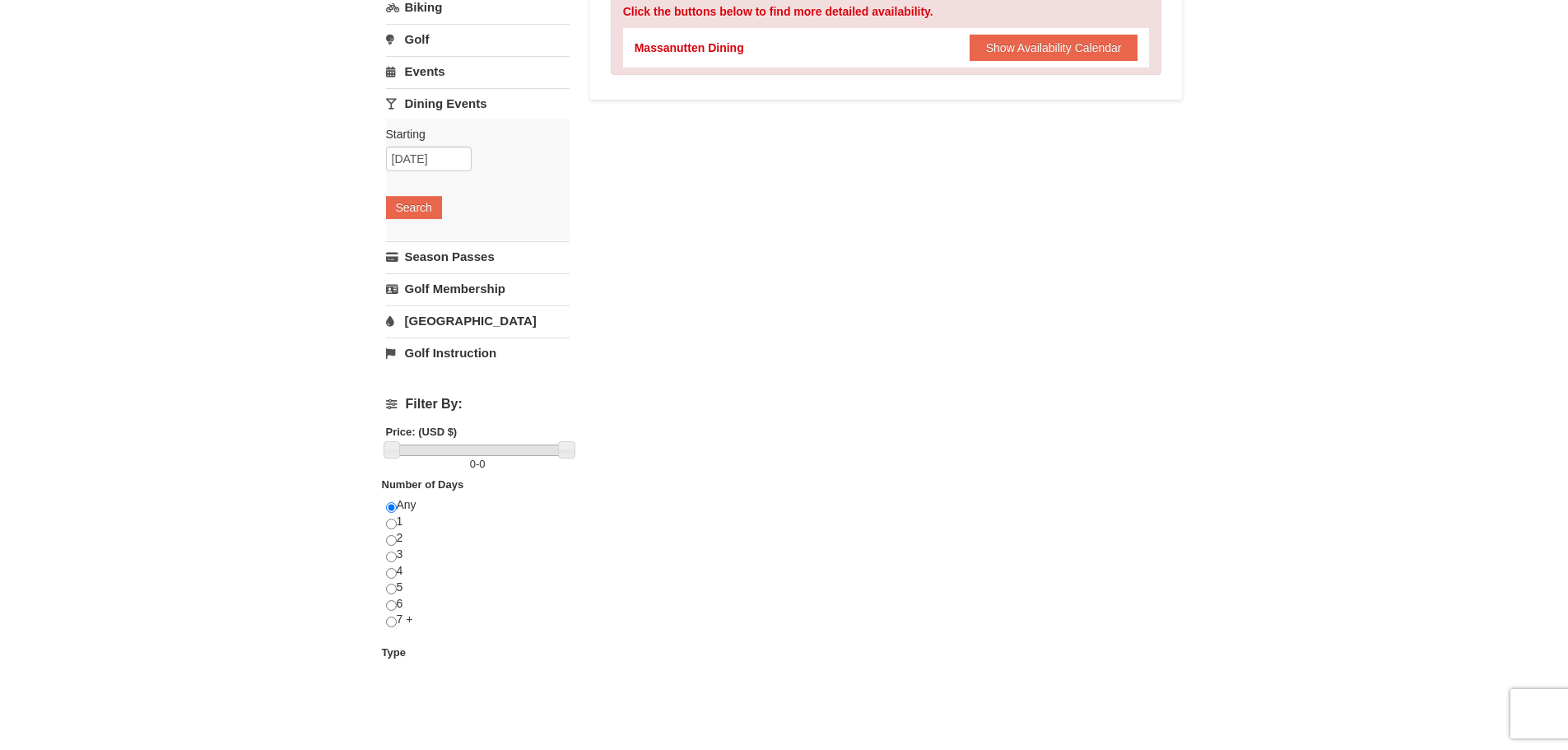
click at [438, 326] on link "[GEOGRAPHIC_DATA]" at bounding box center [478, 320] width 184 height 31
click at [429, 304] on button "Search" at bounding box center [414, 304] width 56 height 23
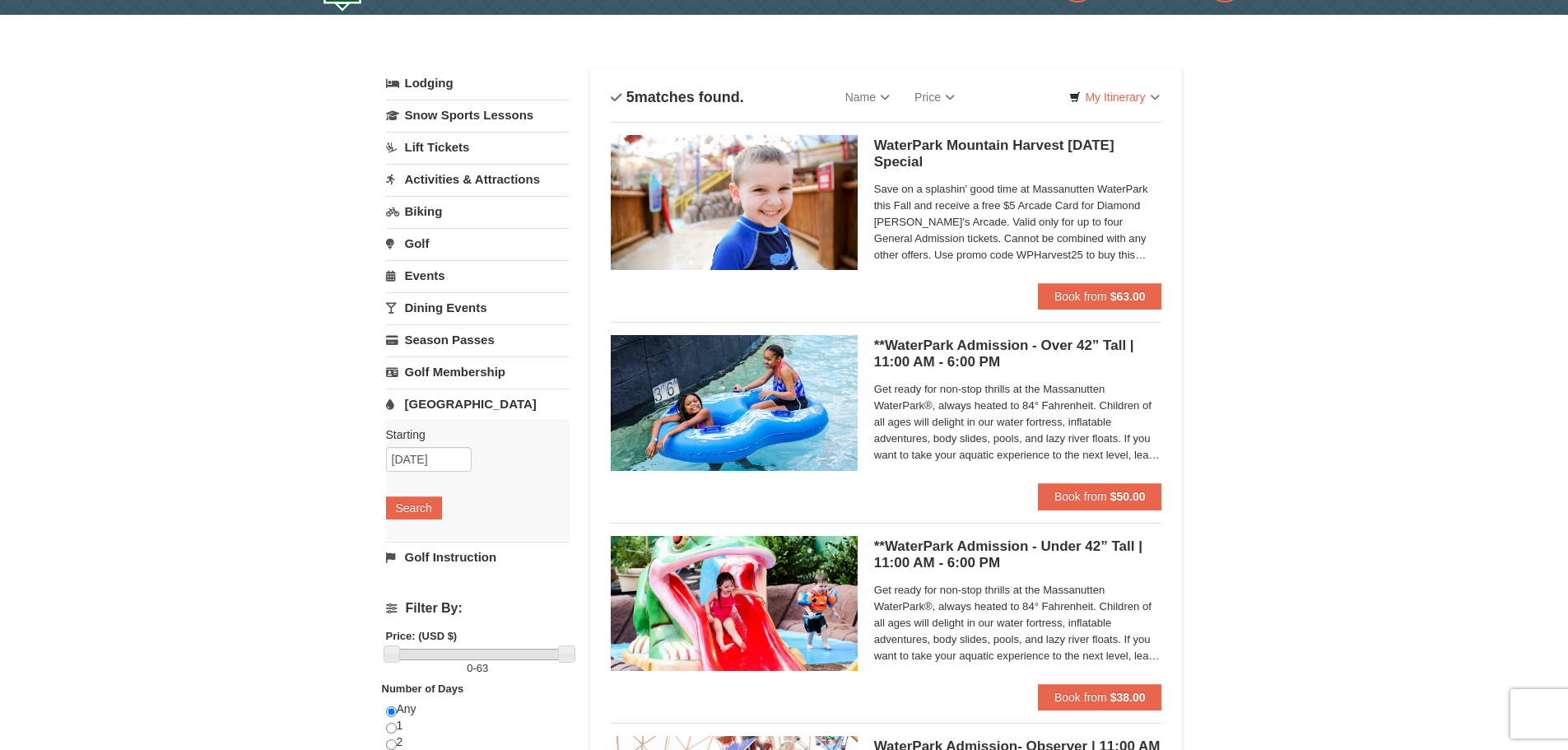
scroll to position [83, 0]
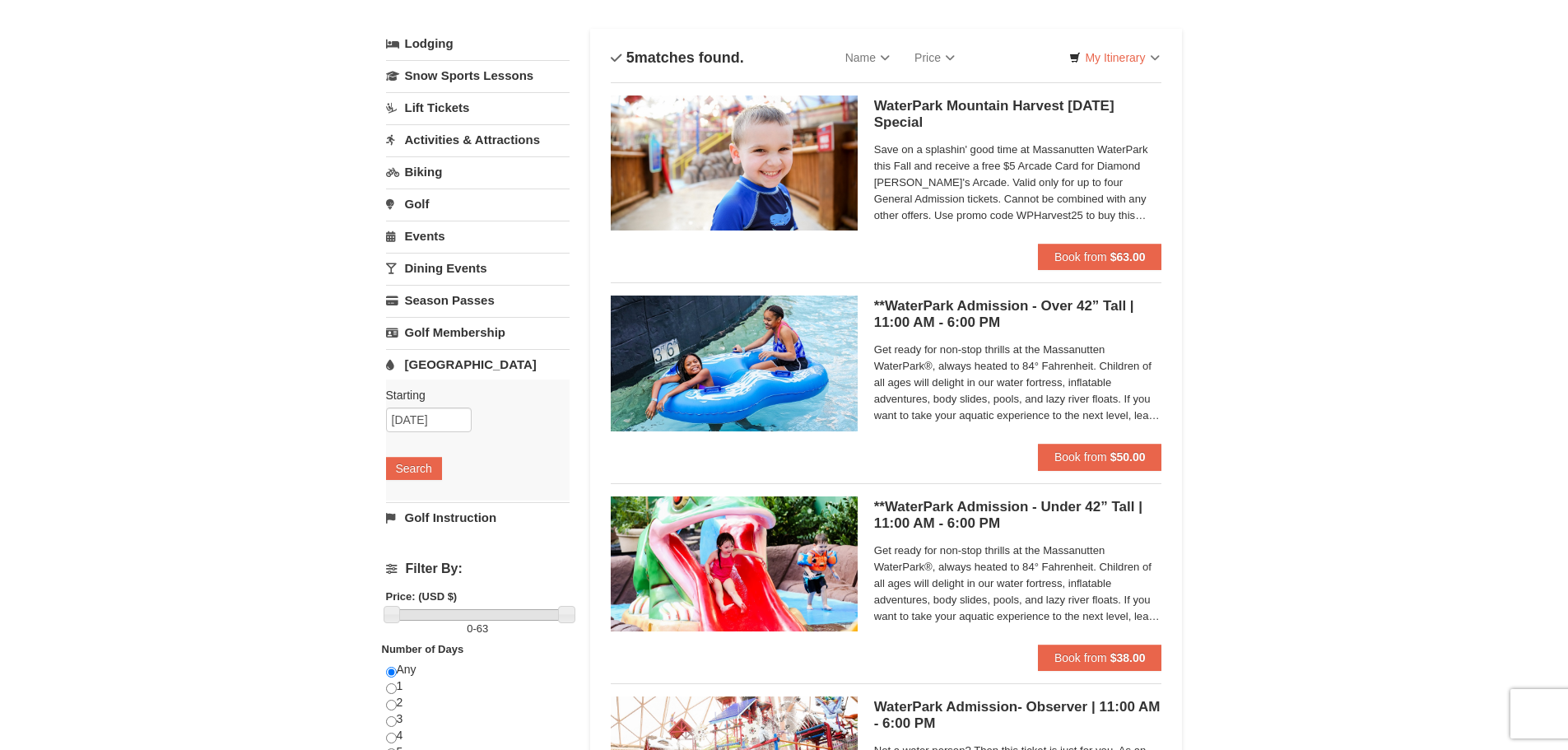
click at [982, 320] on h5 "**WaterPark Admission - Over 42” Tall | 11:00 AM - 6:00 PM Massanutten Indoor/O…" at bounding box center [1017, 314] width 288 height 32
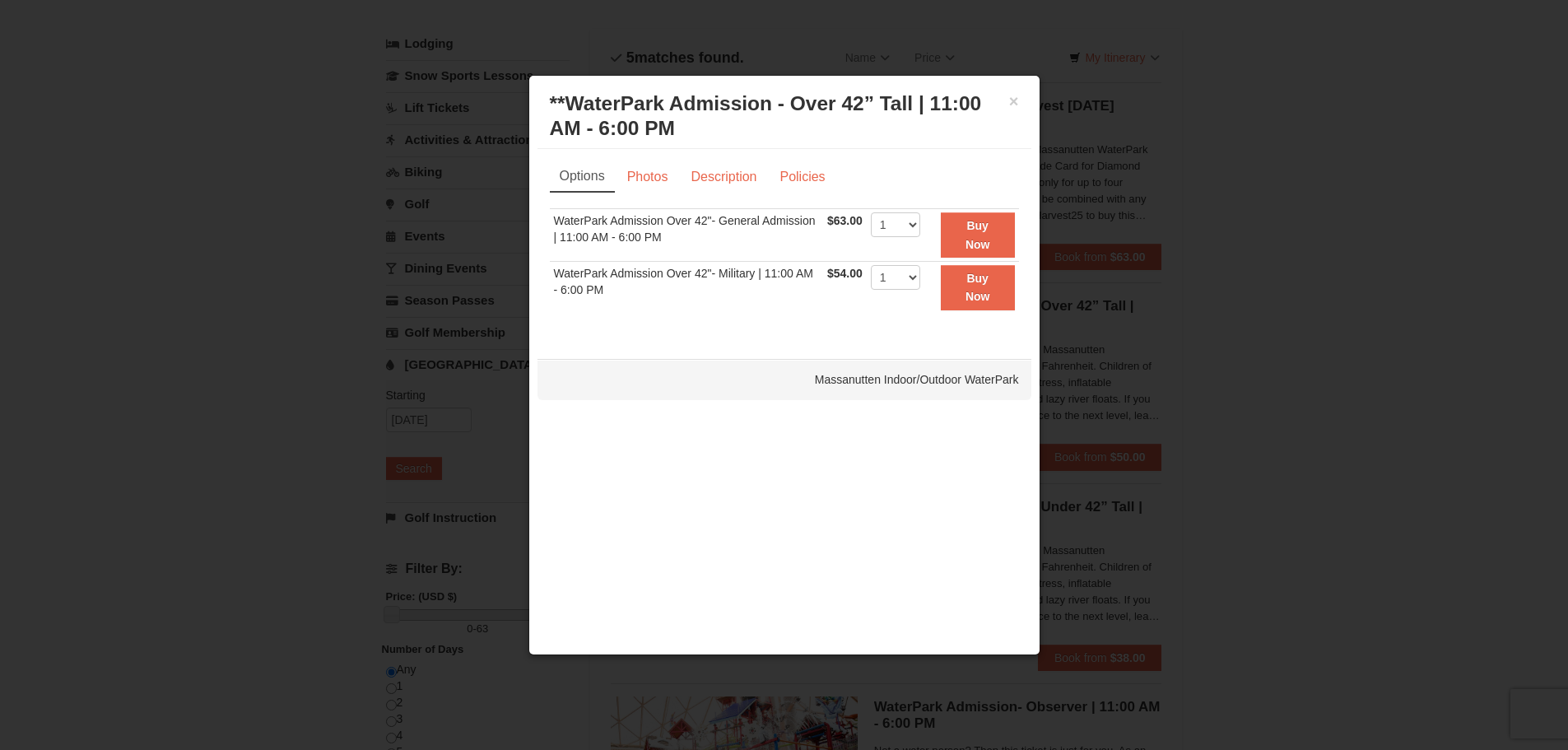
click at [275, 250] on div at bounding box center [784, 375] width 1568 height 750
